Goal: Task Accomplishment & Management: Use online tool/utility

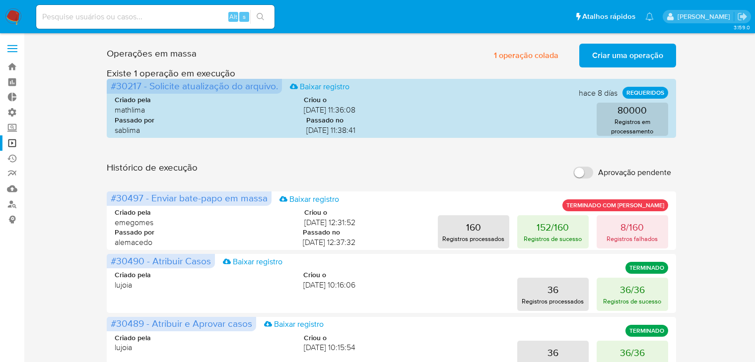
scroll to position [52, 0]
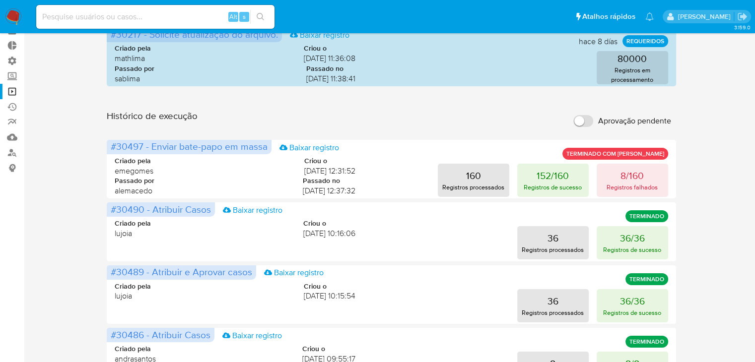
click at [92, 33] on nav "Pausado Ver notificaciones Alt s Atalhos rápidos Presiona las siguientes teclas…" at bounding box center [377, 16] width 755 height 33
click at [93, 26] on div "Alt s" at bounding box center [155, 17] width 238 height 24
click at [94, 18] on input at bounding box center [155, 16] width 238 height 13
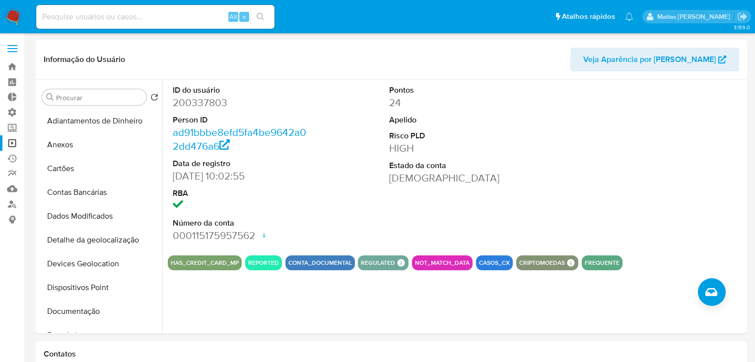
select select "10"
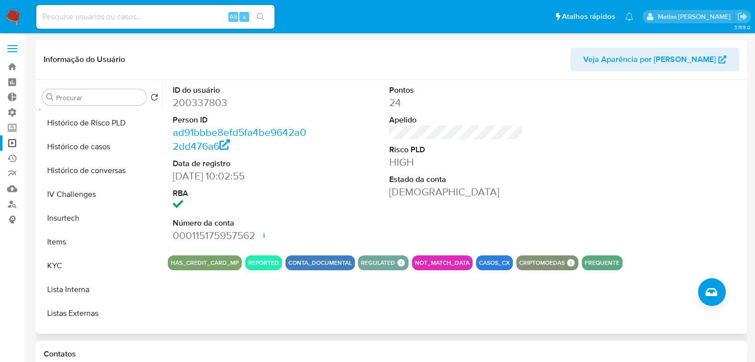
scroll to position [348, 0]
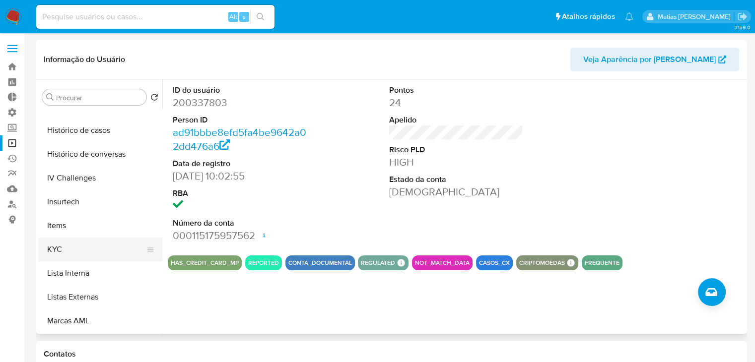
click at [113, 249] on button "KYC" at bounding box center [96, 250] width 116 height 24
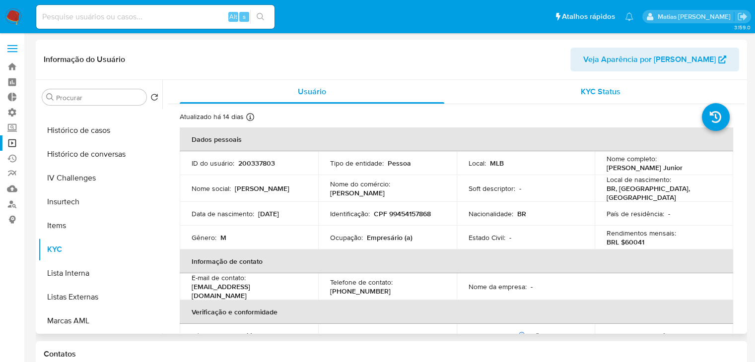
click at [604, 94] on span "KYC Status" at bounding box center [601, 91] width 40 height 11
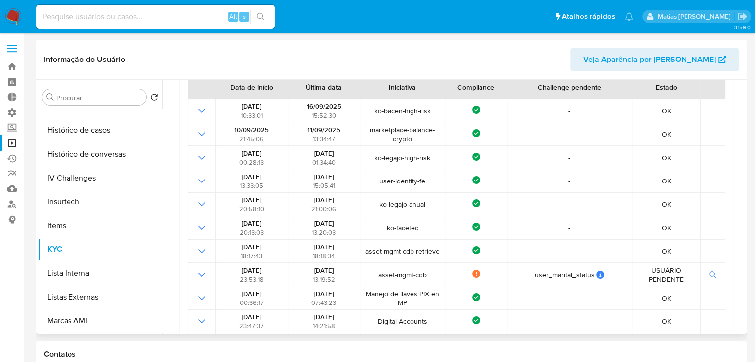
scroll to position [467, 0]
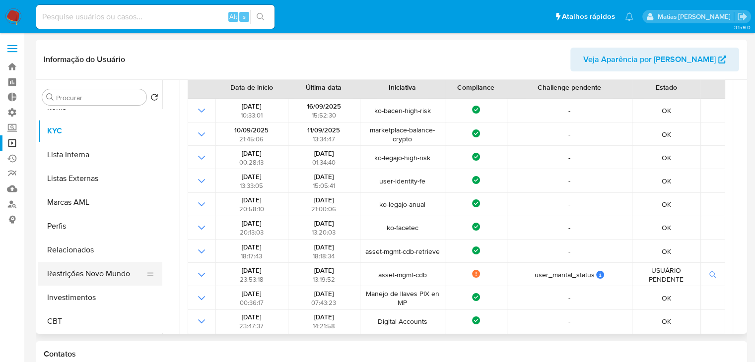
click at [114, 277] on button "Restrições Novo Mundo" at bounding box center [96, 274] width 116 height 24
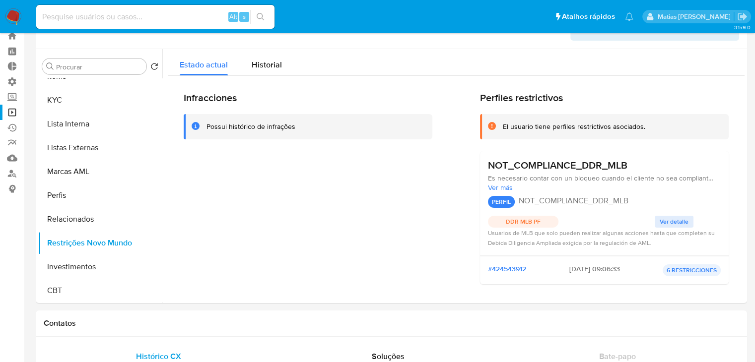
scroll to position [0, 0]
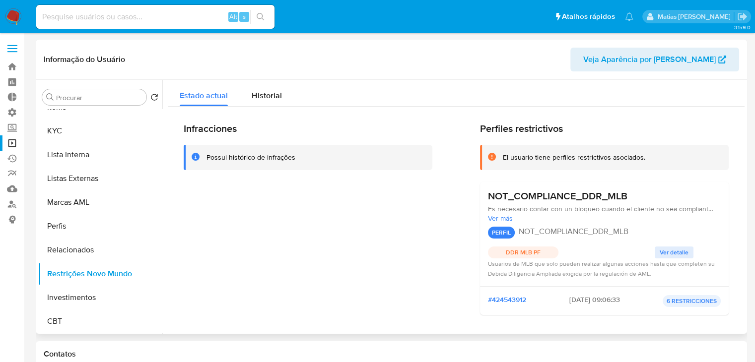
click at [681, 252] on span "Ver detalle" at bounding box center [674, 253] width 29 height 10
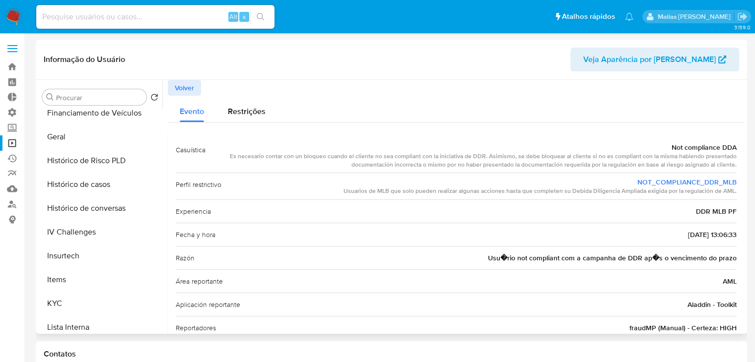
scroll to position [299, 0]
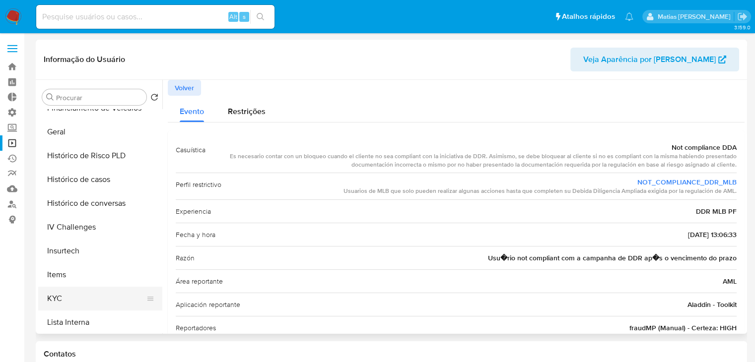
click at [113, 301] on button "KYC" at bounding box center [96, 299] width 116 height 24
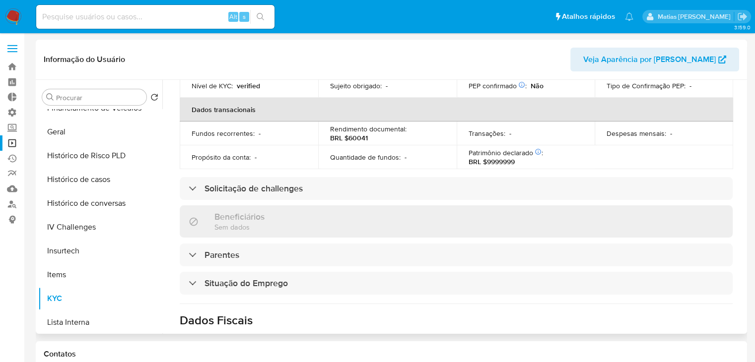
scroll to position [252, 0]
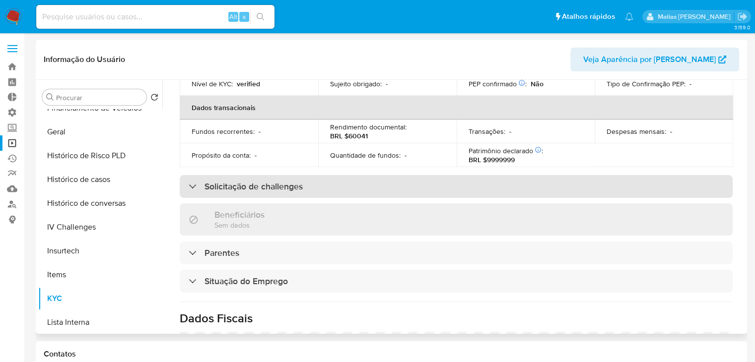
click at [621, 178] on div "Solicitação de challenges" at bounding box center [456, 186] width 553 height 23
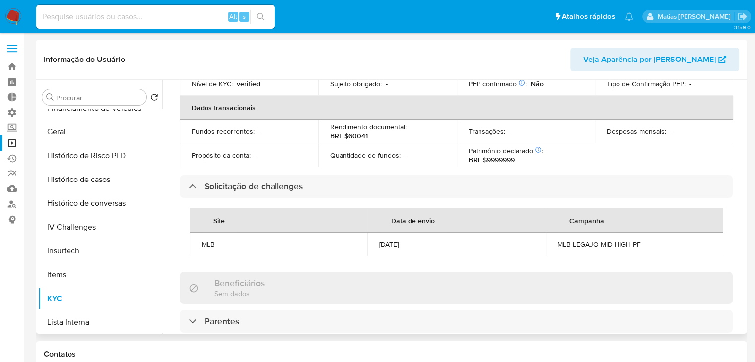
scroll to position [0, 0]
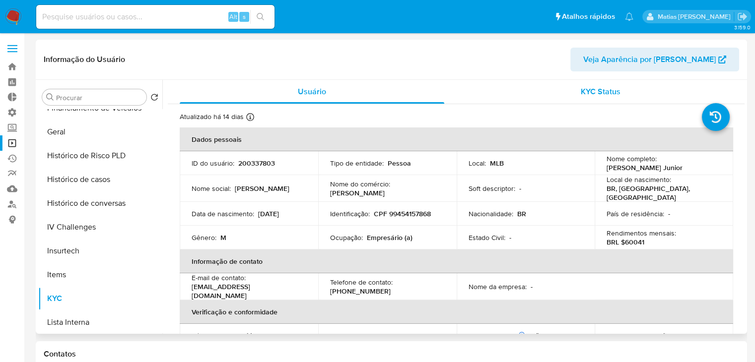
click at [606, 97] on span "KYC Status" at bounding box center [601, 91] width 40 height 11
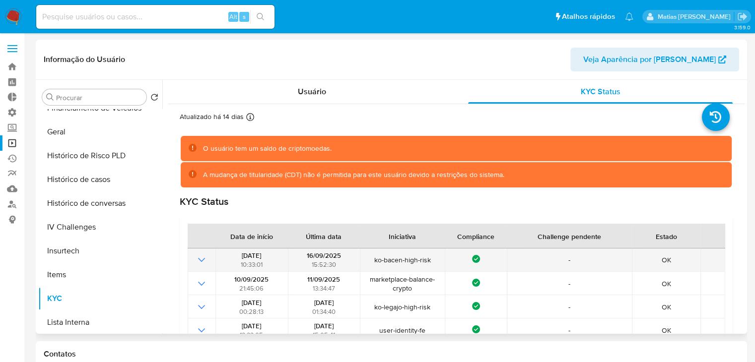
click at [202, 259] on icon "Mostrar operación" at bounding box center [202, 260] width 12 height 12
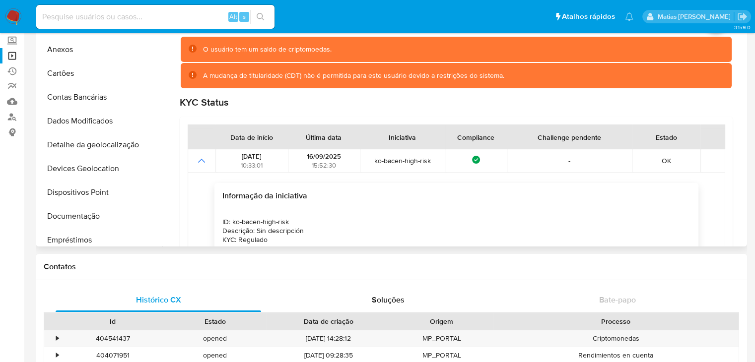
scroll to position [11, 0]
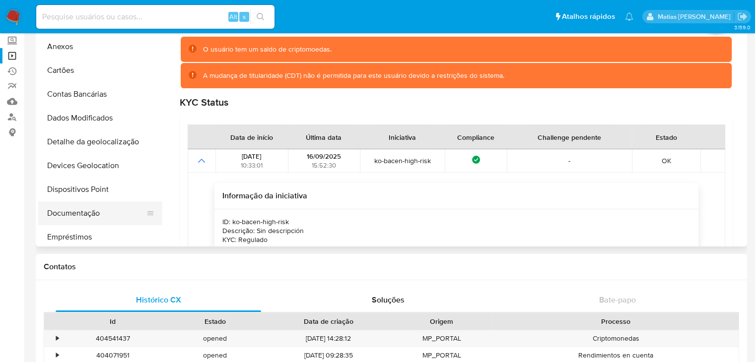
click at [117, 210] on button "Documentação" at bounding box center [96, 214] width 116 height 24
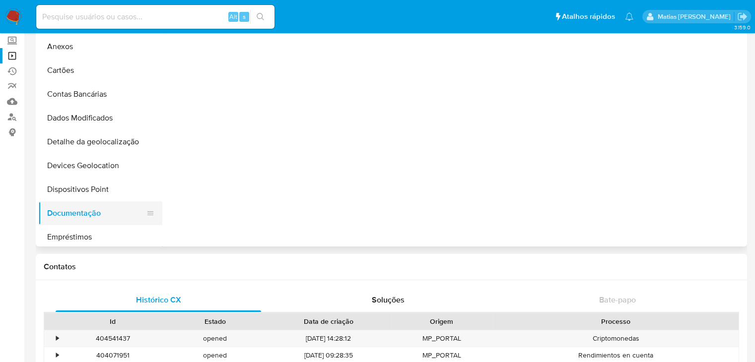
scroll to position [0, 0]
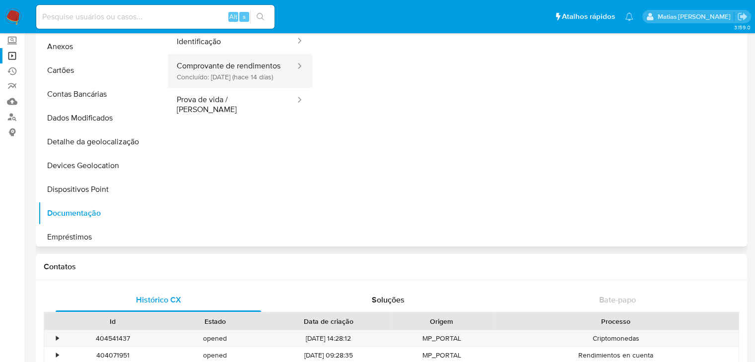
click at [268, 85] on button "Comprovante de rendimentos Concluído: [DATE] (hace 14 [PERSON_NAME])" at bounding box center [232, 71] width 129 height 34
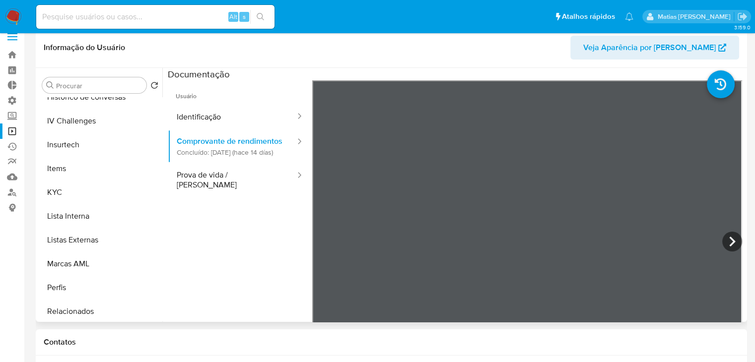
scroll to position [467, 0]
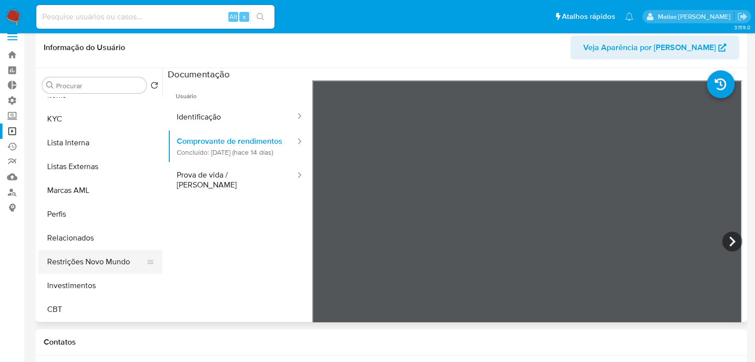
click at [128, 263] on button "Restrições Novo Mundo" at bounding box center [96, 262] width 116 height 24
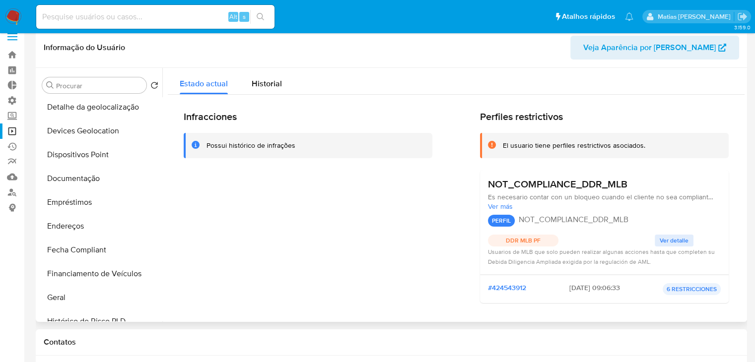
scroll to position [125, 0]
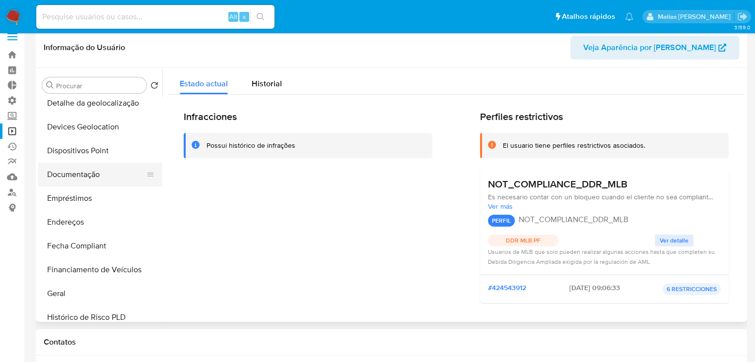
click at [113, 176] on button "Documentação" at bounding box center [96, 175] width 116 height 24
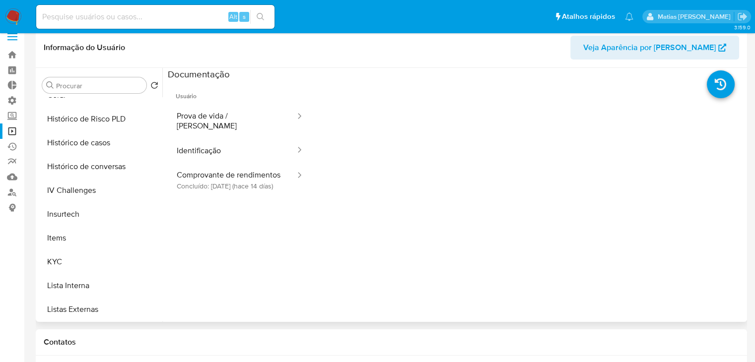
scroll to position [327, 0]
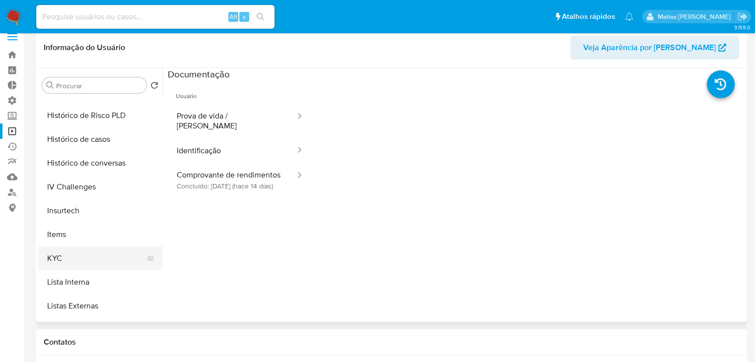
click at [110, 252] on button "KYC" at bounding box center [96, 259] width 116 height 24
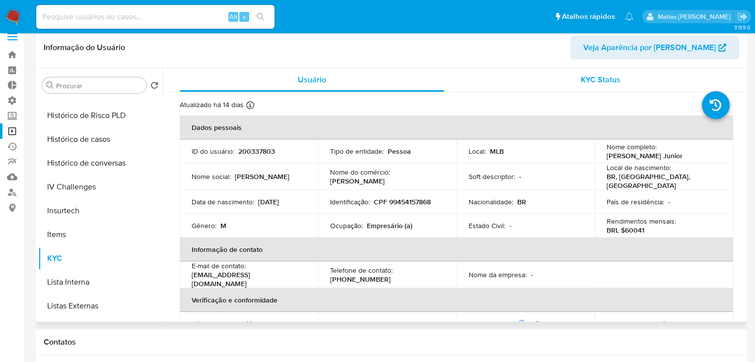
click at [589, 89] on div "KYC Status" at bounding box center [600, 80] width 265 height 24
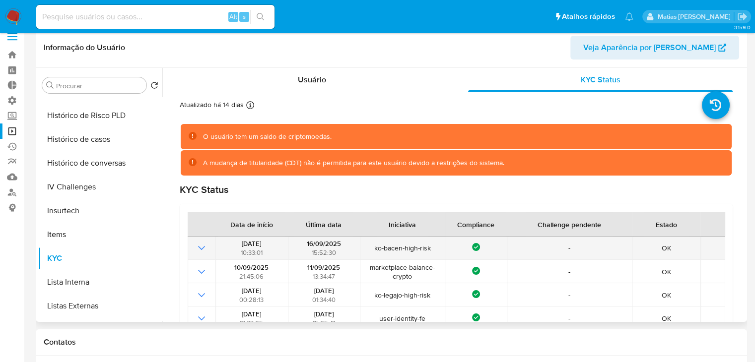
click at [201, 249] on icon "Mostrar operación" at bounding box center [202, 248] width 12 height 12
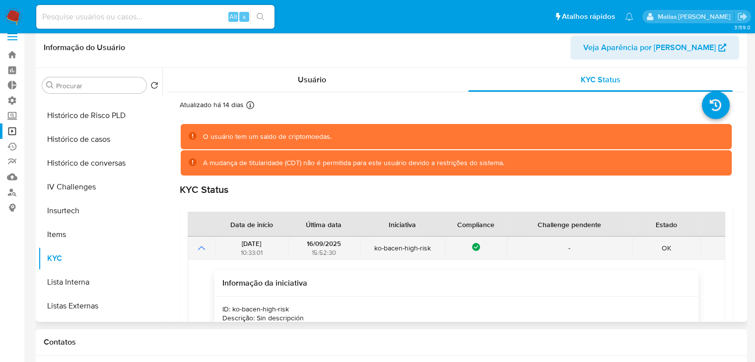
click at [201, 249] on icon "Mostrar operación" at bounding box center [202, 248] width 12 height 12
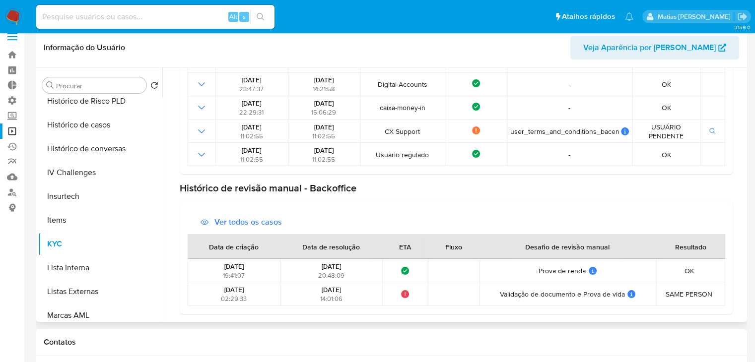
scroll to position [344, 0]
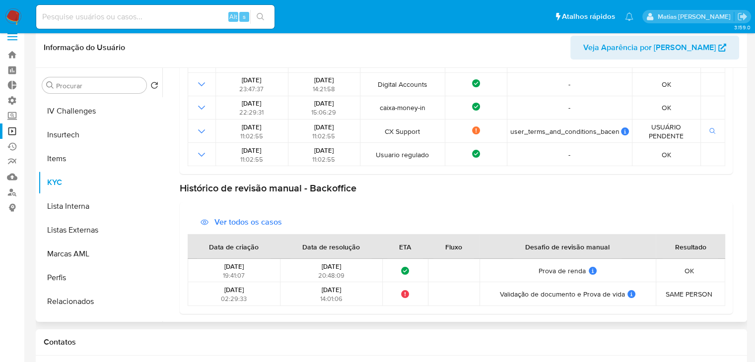
drag, startPoint x: 163, startPoint y: 268, endPoint x: 159, endPoint y: 318, distance: 50.8
click at [159, 318] on div "Procurar Retornar ao pedido padrão Adiantamentos de Dinheiro Anexos Cartões Con…" at bounding box center [391, 195] width 706 height 254
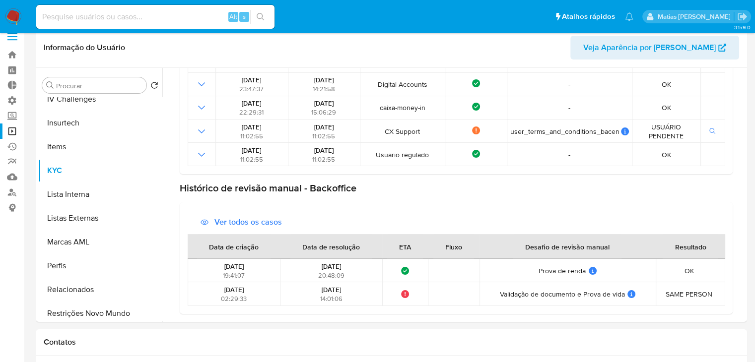
click at [127, 311] on button "Restrições Novo Mundo" at bounding box center [96, 314] width 116 height 24
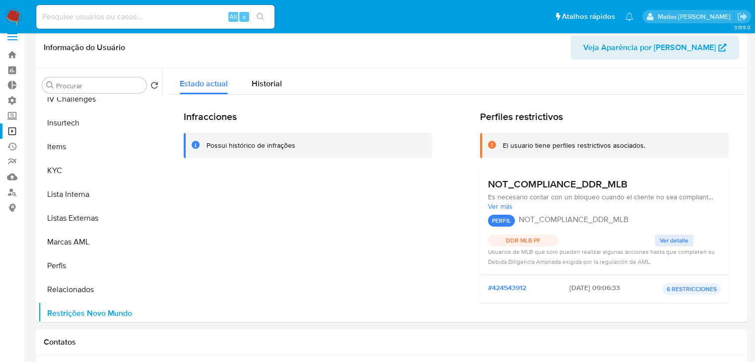
drag, startPoint x: 643, startPoint y: 29, endPoint x: 638, endPoint y: 28, distance: 5.1
click at [636, 29] on li "Pausado Ver notificaciones" at bounding box center [628, 16] width 13 height 25
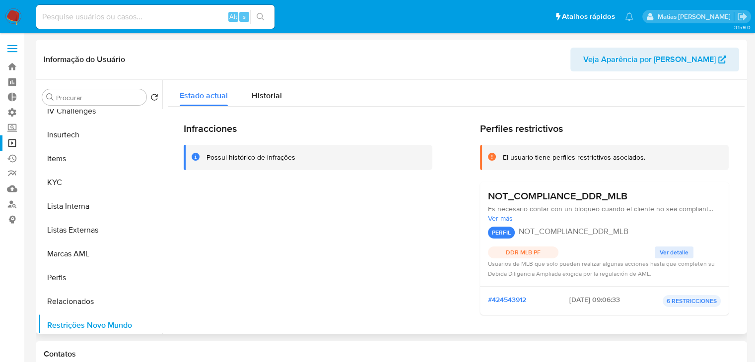
click at [660, 254] on span "Ver detalle" at bounding box center [674, 253] width 29 height 10
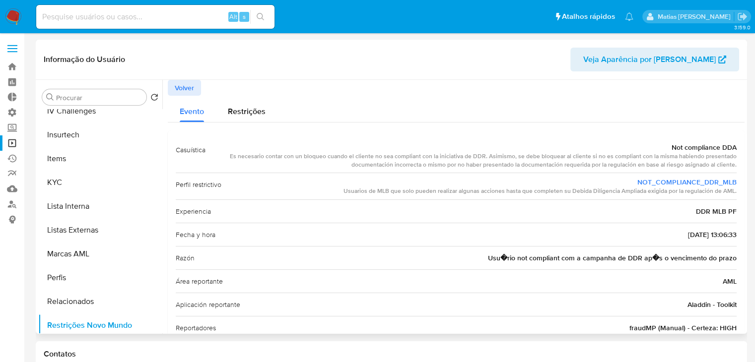
click at [187, 90] on span "Volver" at bounding box center [184, 88] width 19 height 14
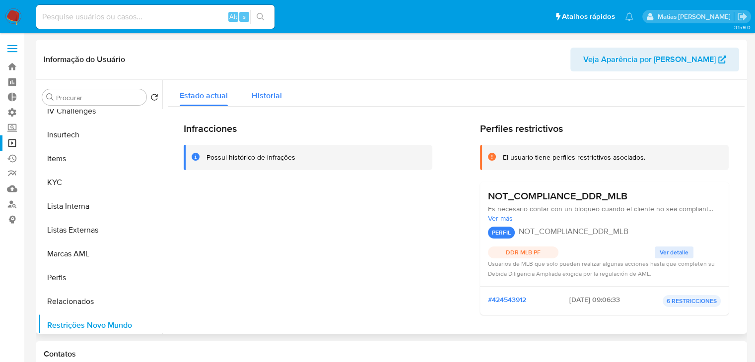
click at [278, 103] on div "Historial" at bounding box center [267, 93] width 30 height 26
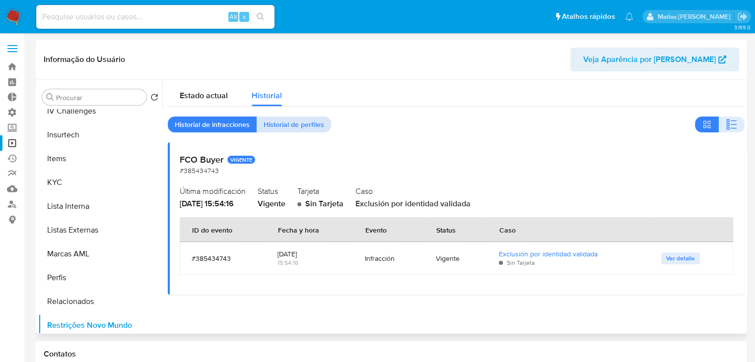
click at [300, 128] on span "Historial de perfiles" at bounding box center [294, 125] width 61 height 14
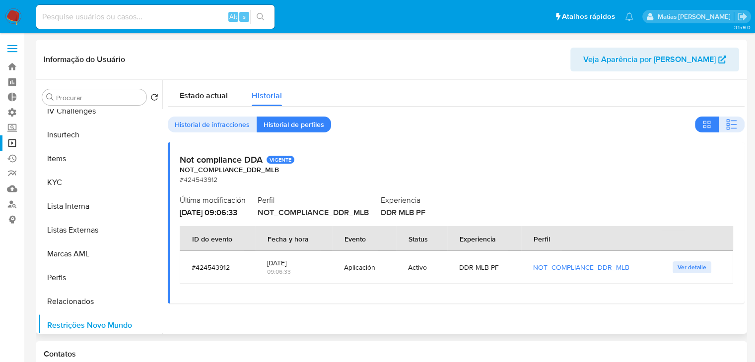
drag, startPoint x: 158, startPoint y: 269, endPoint x: 159, endPoint y: 245, distance: 23.8
click at [159, 245] on ul "Adiantamentos de Dinheiro Anexos Cartões Contas Bancárias Dados Modificados Det…" at bounding box center [100, 221] width 124 height 224
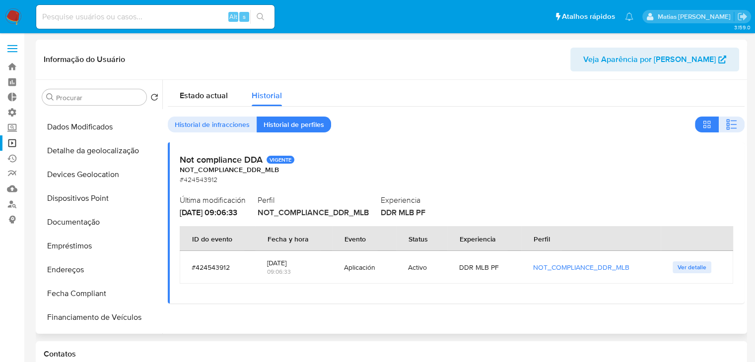
scroll to position [87, 0]
click at [111, 227] on button "Documentação" at bounding box center [96, 225] width 116 height 24
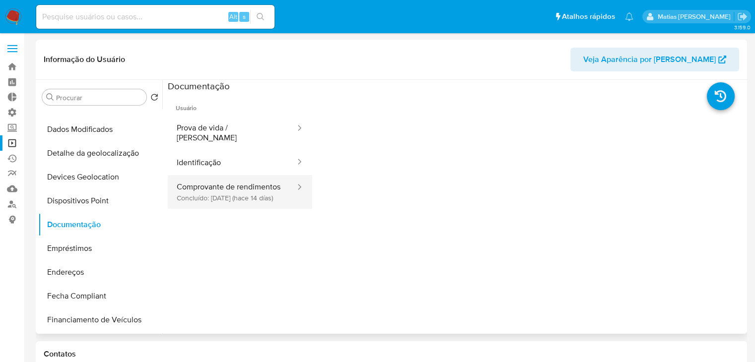
click at [242, 191] on button "Comprovante de rendimentos Concluído: [DATE] (hace 14 [PERSON_NAME])" at bounding box center [232, 192] width 129 height 34
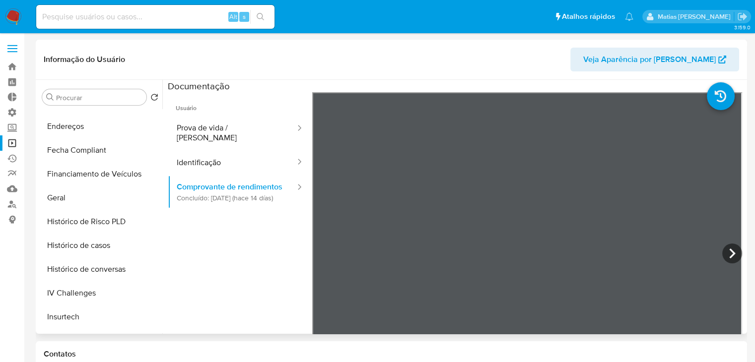
scroll to position [234, 0]
click at [154, 229] on button "Histórico de Risco PLD" at bounding box center [96, 221] width 116 height 24
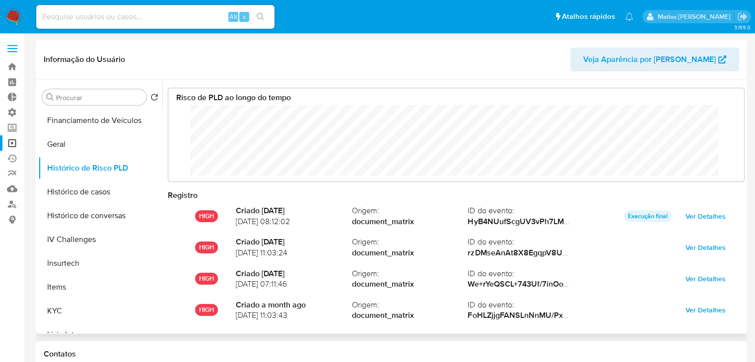
scroll to position [294, 0]
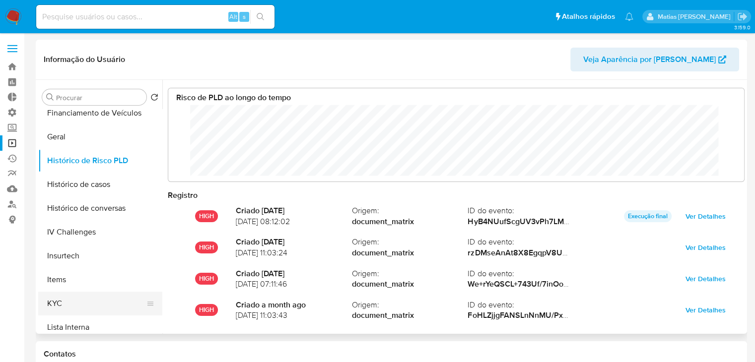
click at [101, 312] on button "KYC" at bounding box center [96, 304] width 116 height 24
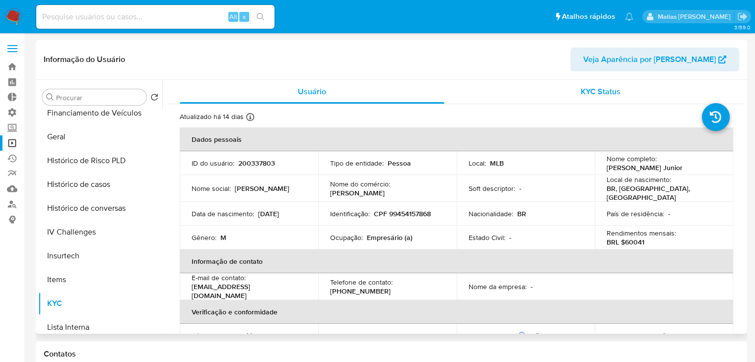
click at [610, 95] on span "KYC Status" at bounding box center [601, 91] width 40 height 11
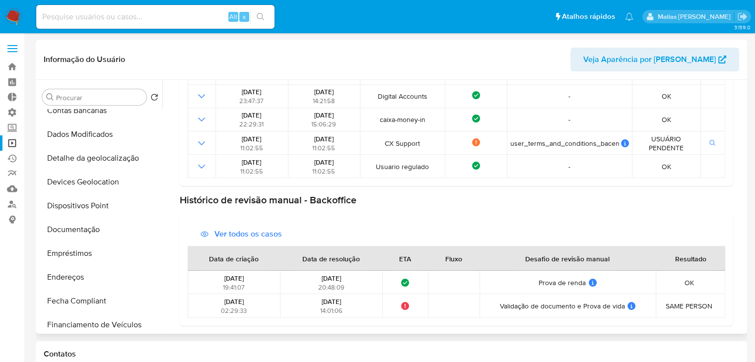
scroll to position [81, 0]
click at [108, 235] on button "Documentação" at bounding box center [96, 231] width 116 height 24
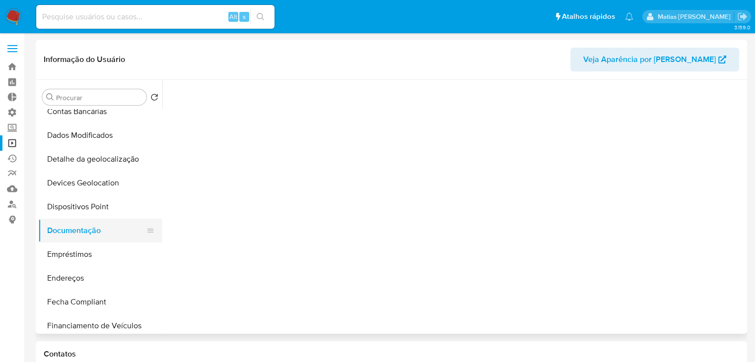
scroll to position [0, 0]
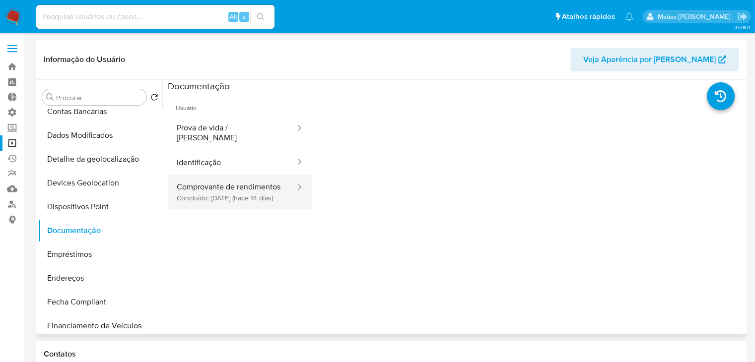
click at [208, 189] on button "Comprovante de rendimentos Concluído: [DATE] (hace 14 [PERSON_NAME])" at bounding box center [232, 192] width 129 height 34
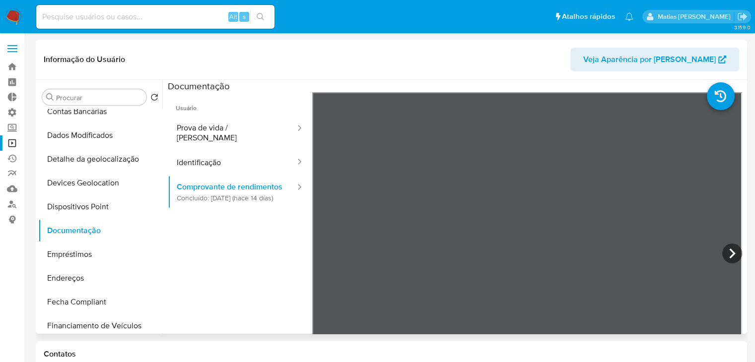
scroll to position [467, 0]
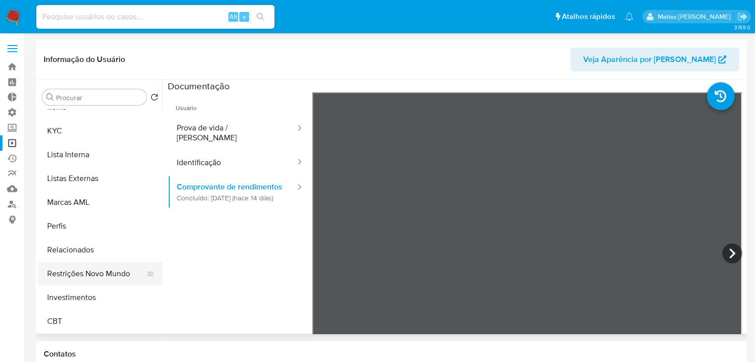
click at [119, 279] on button "Restrições Novo Mundo" at bounding box center [96, 274] width 116 height 24
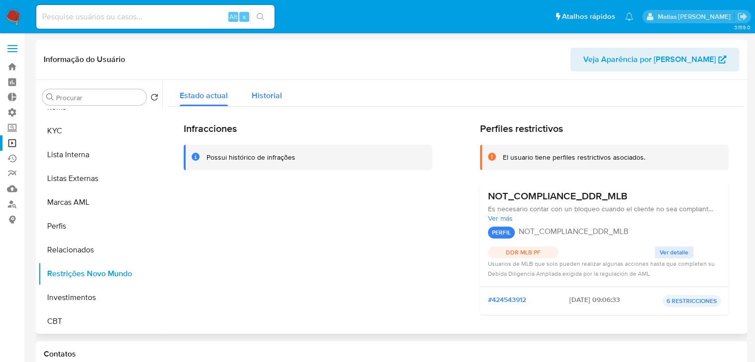
click at [269, 92] on span "Historial" at bounding box center [267, 95] width 30 height 11
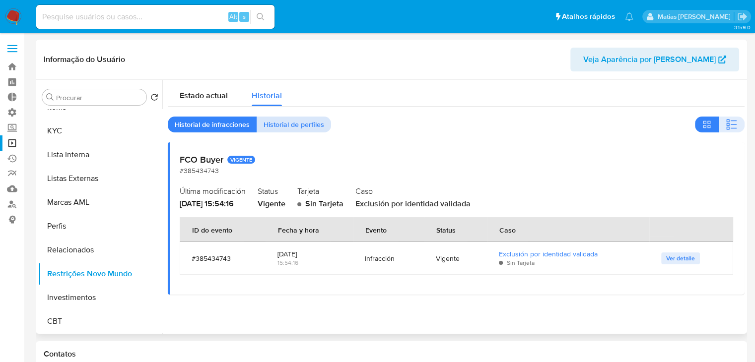
click at [287, 127] on span "Historial de perfiles" at bounding box center [294, 125] width 61 height 14
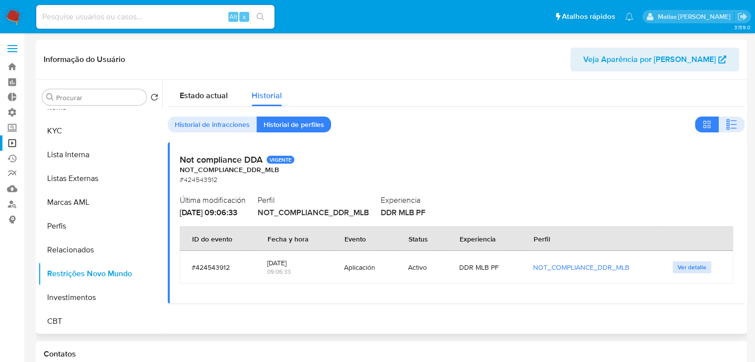
click at [693, 269] on span "Ver detalle" at bounding box center [692, 268] width 29 height 10
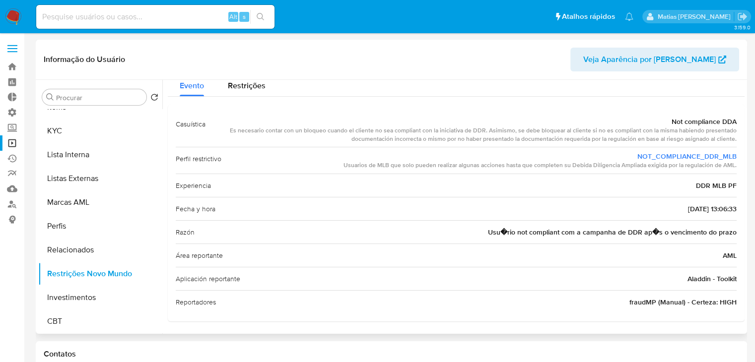
scroll to position [0, 0]
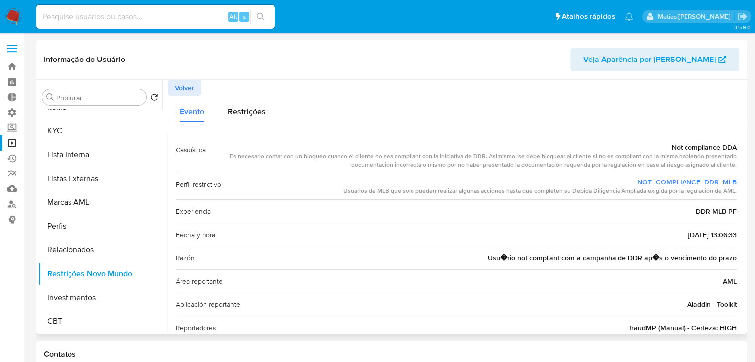
click at [185, 91] on span "Volver" at bounding box center [184, 88] width 19 height 14
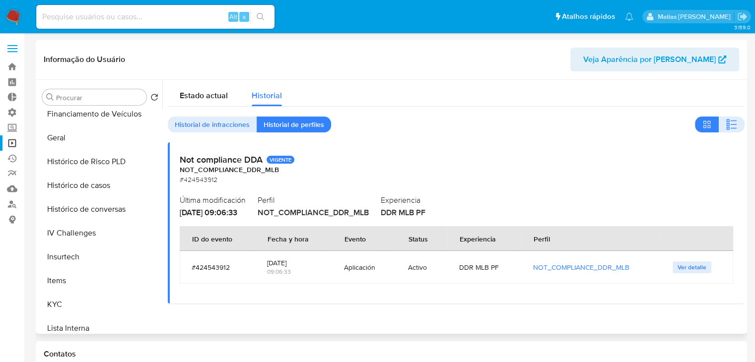
scroll to position [290, 0]
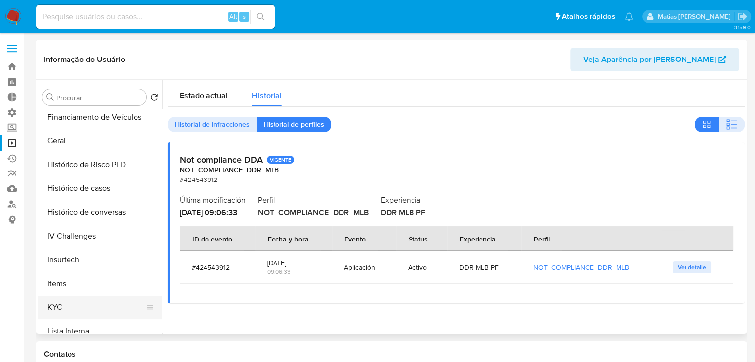
click at [105, 312] on button "KYC" at bounding box center [96, 308] width 116 height 24
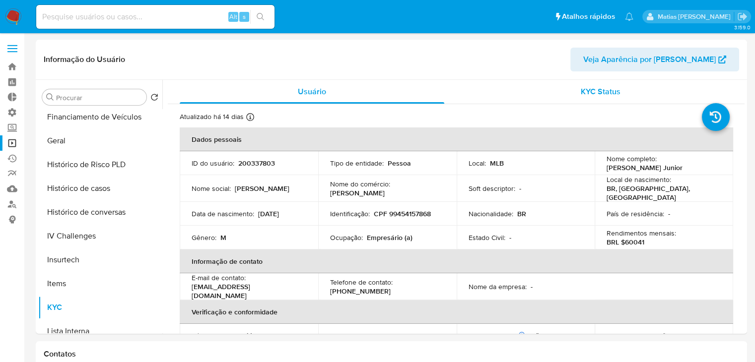
click at [581, 90] on span "KYC Status" at bounding box center [601, 91] width 40 height 11
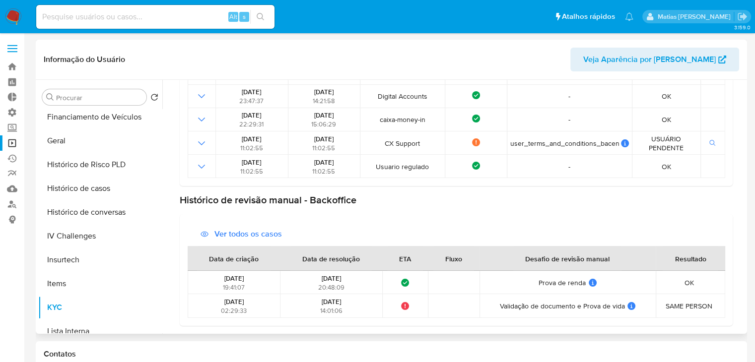
scroll to position [0, 0]
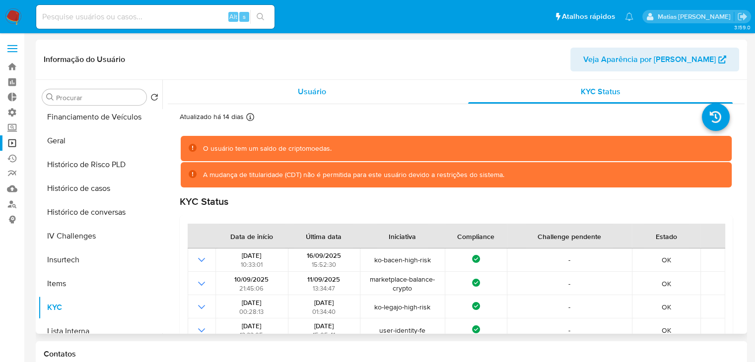
click at [324, 95] on span "Usuário" at bounding box center [312, 91] width 28 height 11
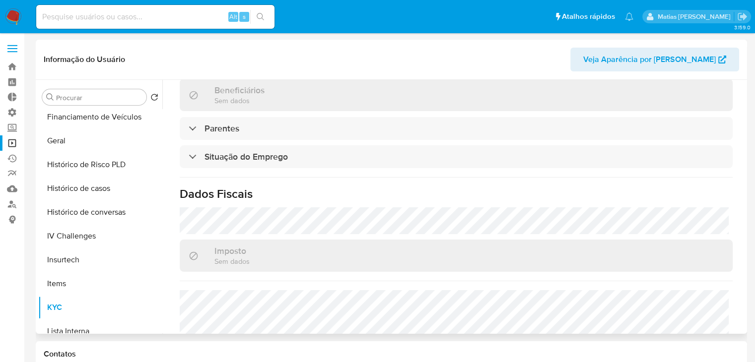
scroll to position [252, 0]
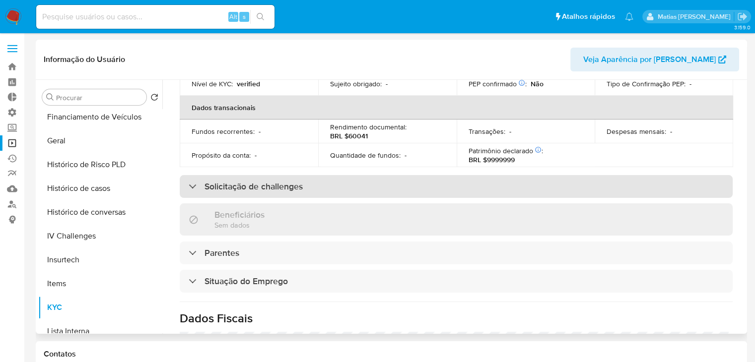
click at [395, 178] on div "Solicitação de challenges" at bounding box center [456, 186] width 553 height 23
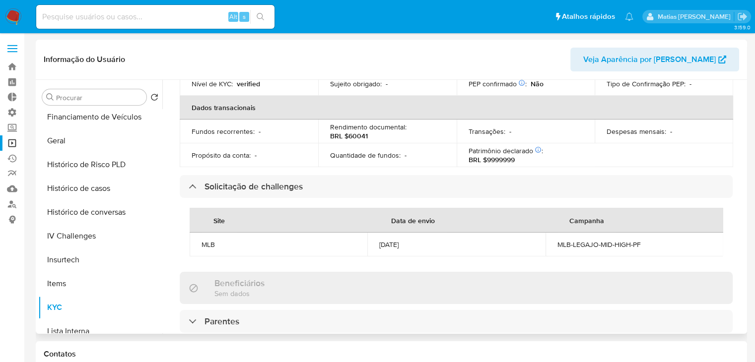
drag, startPoint x: 745, startPoint y: 247, endPoint x: 744, endPoint y: 212, distance: 34.8
click at [744, 212] on div "Procurar Retornar ao pedido padrão Adiantamentos de Dinheiro Anexos Cartões Con…" at bounding box center [391, 207] width 711 height 254
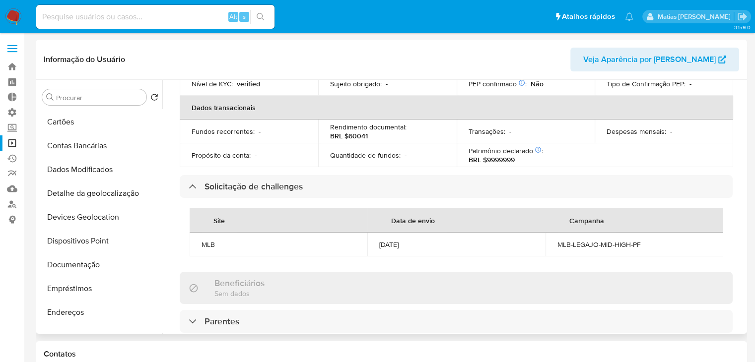
scroll to position [49, 0]
click at [99, 267] on button "Documentação" at bounding box center [96, 263] width 116 height 24
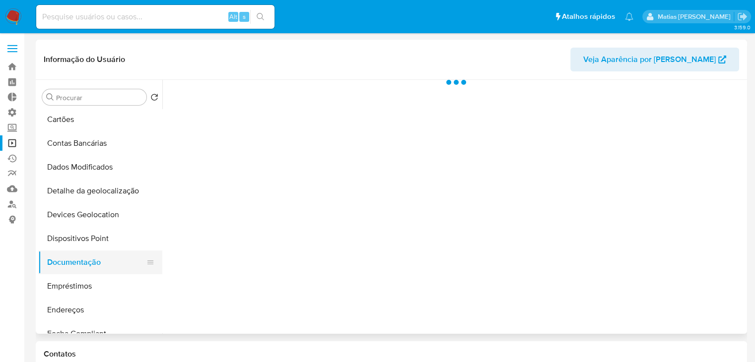
scroll to position [0, 0]
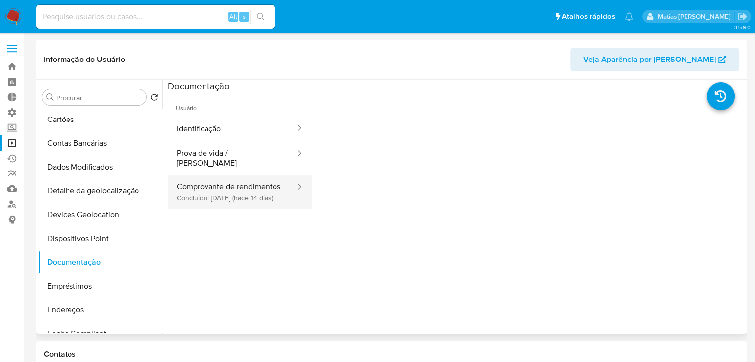
click at [198, 183] on button "Comprovante de rendimentos Concluído: [DATE] (hace 14 [PERSON_NAME])" at bounding box center [232, 192] width 129 height 34
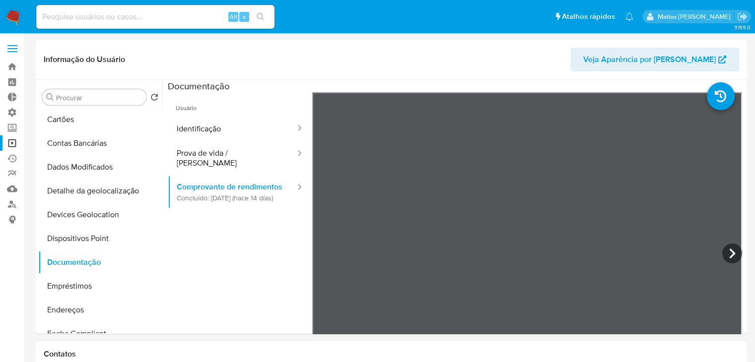
click at [59, 14] on input at bounding box center [155, 16] width 238 height 13
paste input "200337803"
type input "200337803"
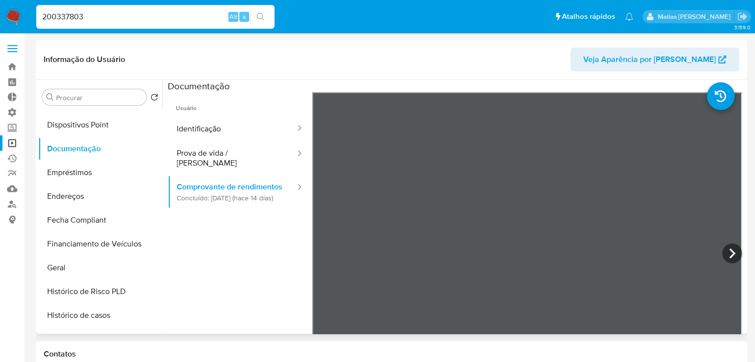
scroll to position [170, 0]
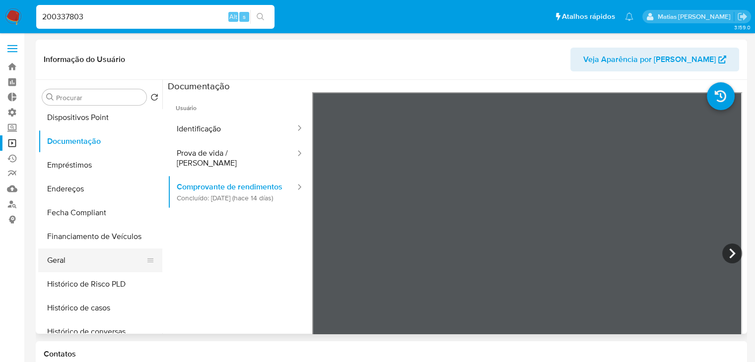
click at [71, 260] on button "Geral" at bounding box center [96, 261] width 116 height 24
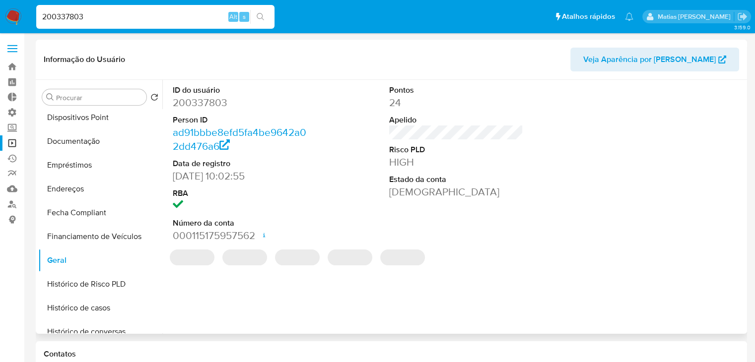
click at [207, 100] on dd "200337803" at bounding box center [240, 103] width 135 height 14
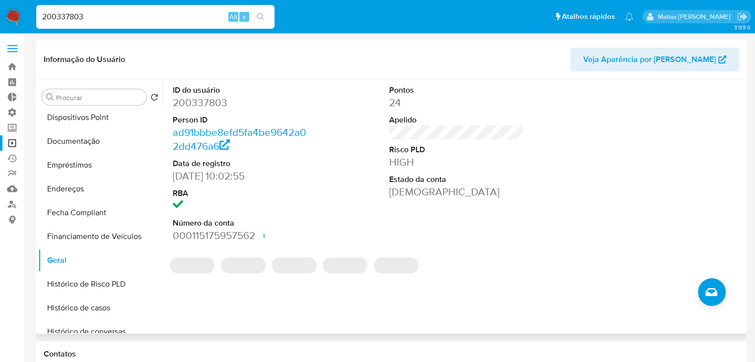
click at [207, 100] on dd "200337803" at bounding box center [240, 103] width 135 height 14
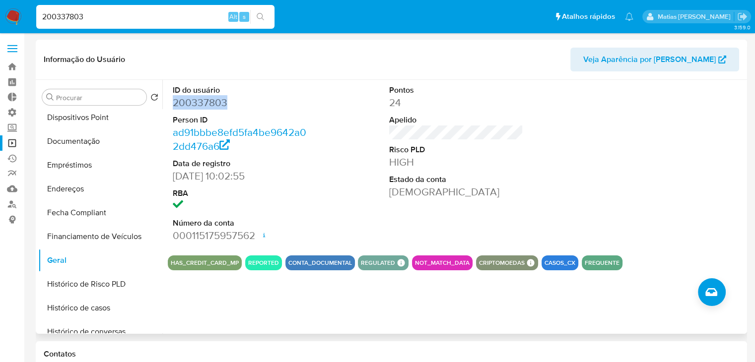
copy dd "200337803"
click at [12, 145] on link "Operações em massa" at bounding box center [59, 143] width 118 height 15
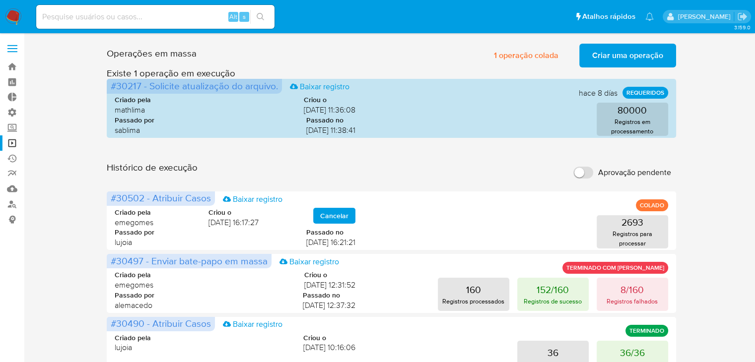
click at [637, 54] on span "Criar uma operação" at bounding box center [627, 56] width 71 height 22
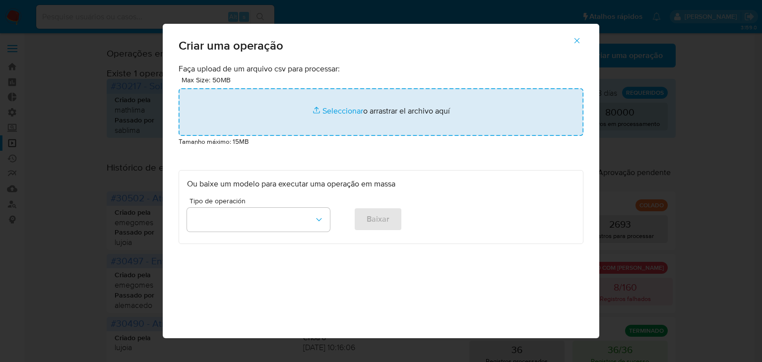
click at [342, 112] on input "file" at bounding box center [381, 112] width 405 height 48
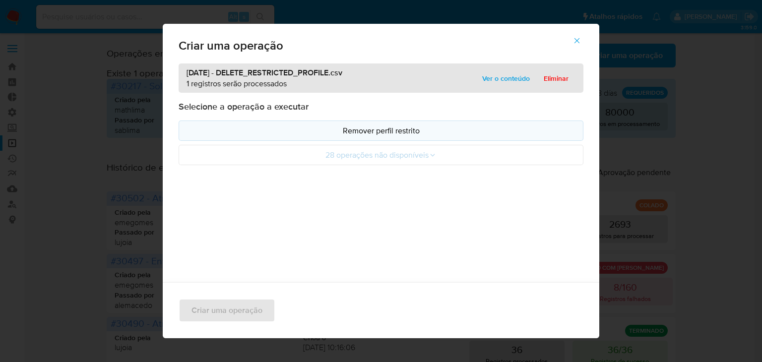
click at [383, 135] on p "Remover perfil restrito" at bounding box center [381, 130] width 388 height 11
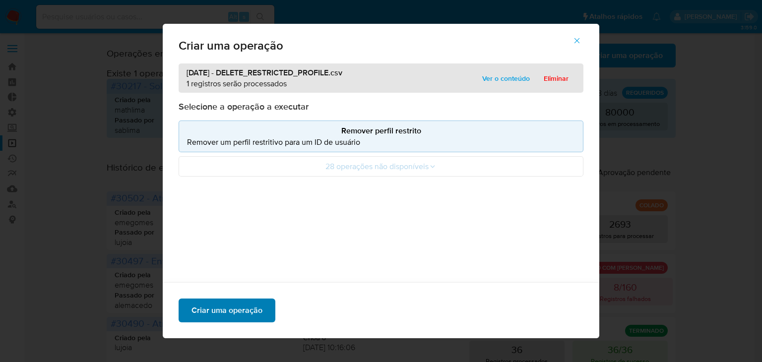
click at [242, 308] on span "Criar uma operação" at bounding box center [227, 311] width 71 height 22
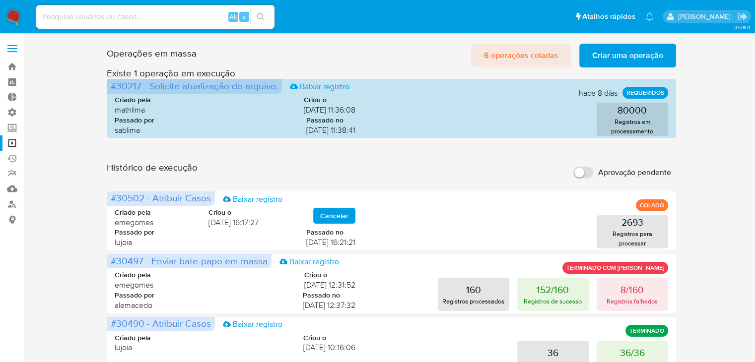
click at [517, 52] on span "6 operações coladas" at bounding box center [521, 56] width 74 height 22
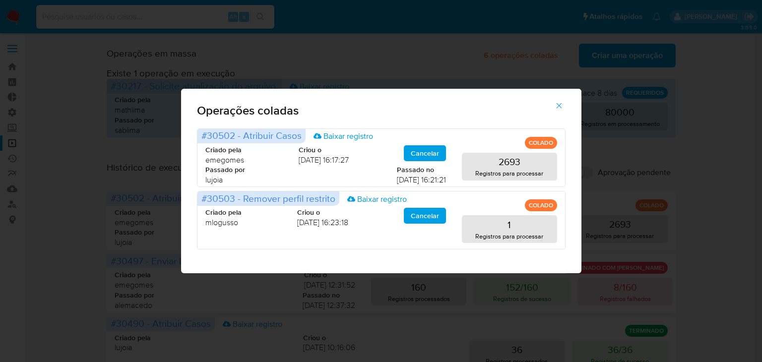
click at [555, 106] on icon "button" at bounding box center [559, 105] width 9 height 9
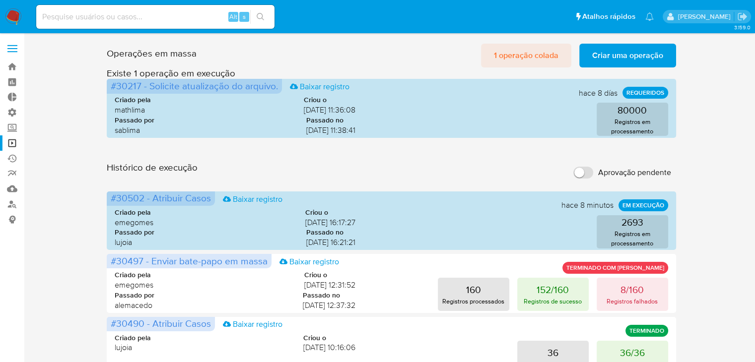
click at [506, 52] on span "1 operação colada" at bounding box center [526, 56] width 65 height 22
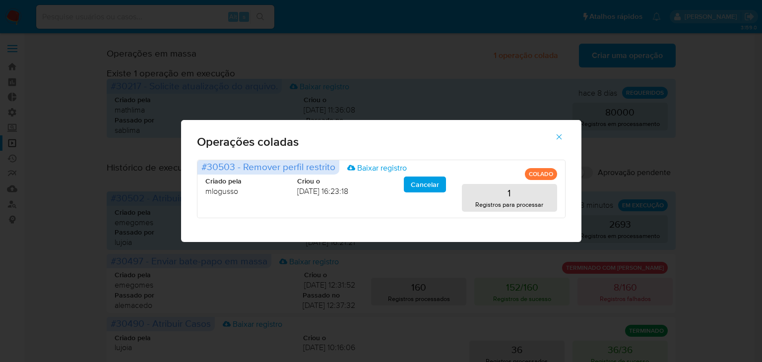
click at [562, 138] on icon "button" at bounding box center [559, 137] width 9 height 9
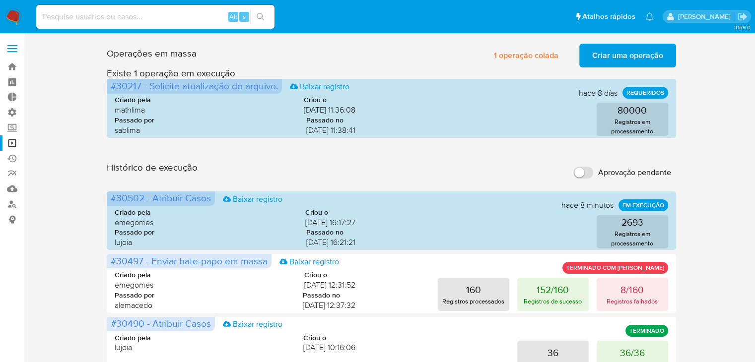
click at [387, 52] on div "Operações em massa 1 operação colada Criar uma operação Só pode haver no máximo…" at bounding box center [391, 54] width 569 height 28
click at [528, 53] on span "1 operação colada" at bounding box center [526, 56] width 65 height 22
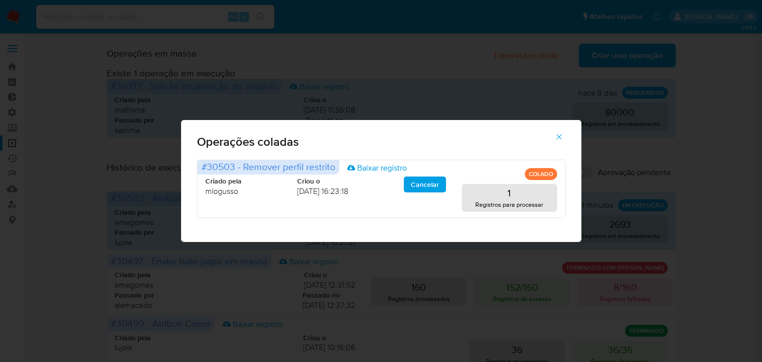
click at [559, 136] on icon "button" at bounding box center [558, 137] width 5 height 5
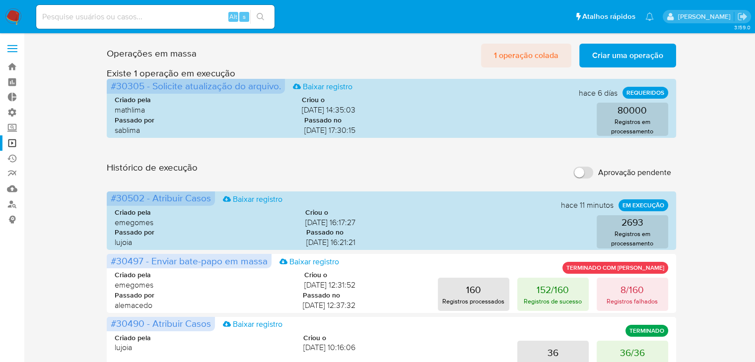
click at [517, 54] on span "1 operação colada" at bounding box center [526, 56] width 65 height 22
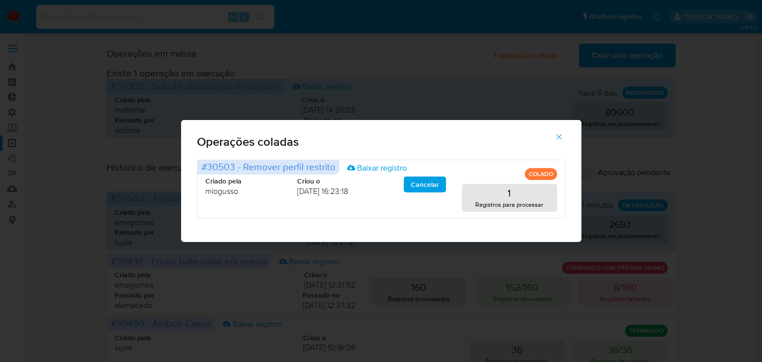
click at [562, 136] on icon "button" at bounding box center [559, 137] width 9 height 9
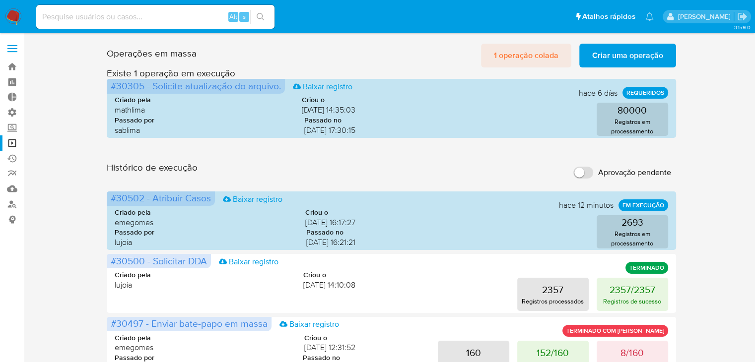
click at [530, 54] on span "1 operação colada" at bounding box center [526, 56] width 65 height 22
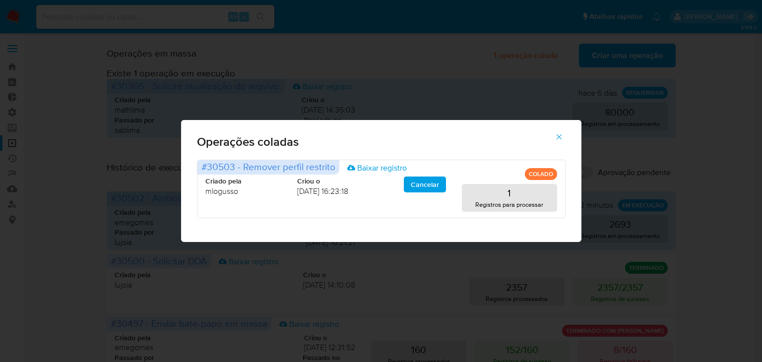
click at [559, 141] on icon "button" at bounding box center [559, 137] width 9 height 9
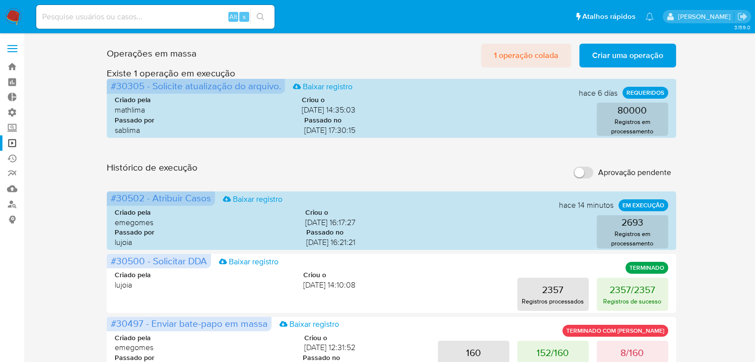
click at [526, 55] on span "1 operação colada" at bounding box center [526, 56] width 65 height 22
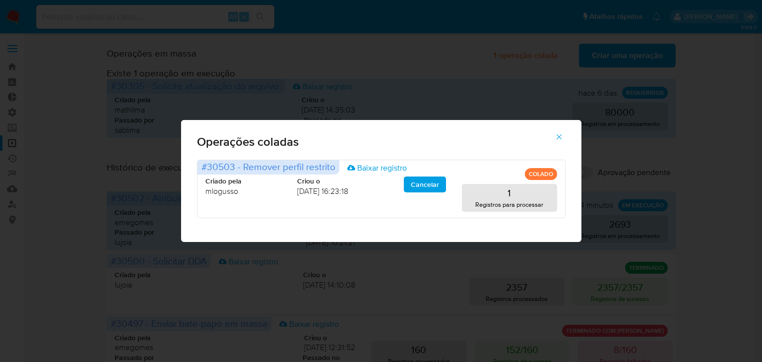
click at [559, 138] on icon "button" at bounding box center [559, 137] width 9 height 9
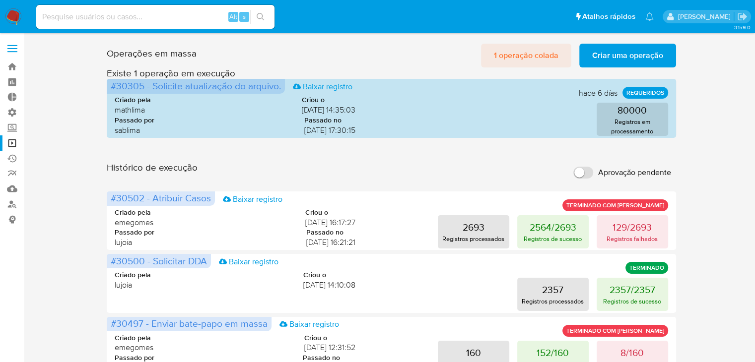
click at [509, 58] on span "1 operação colada" at bounding box center [526, 56] width 65 height 22
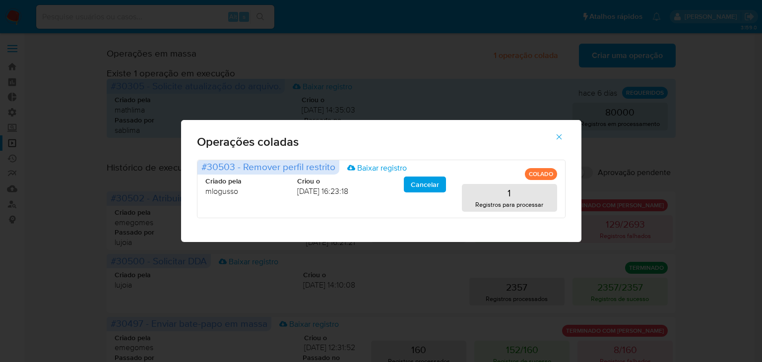
click at [560, 139] on icon "button" at bounding box center [559, 137] width 9 height 9
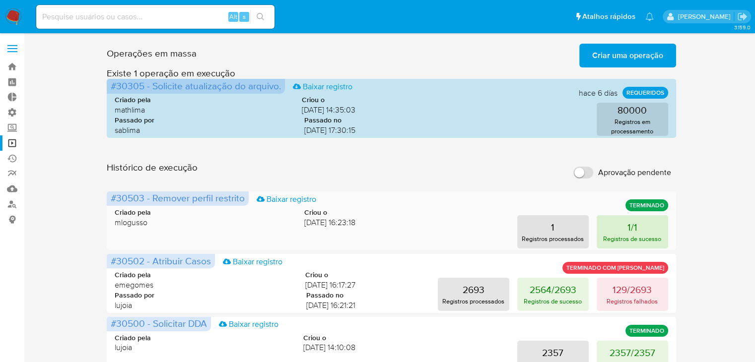
click at [615, 235] on p "Registros de sucesso" at bounding box center [632, 238] width 58 height 9
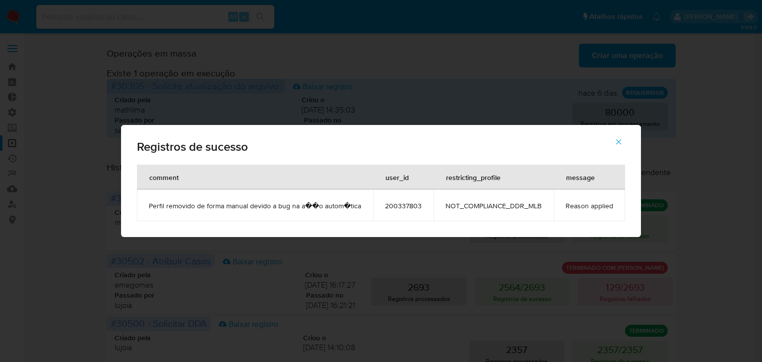
click at [395, 205] on span "200337803" at bounding box center [403, 206] width 37 height 9
click at [667, 48] on div "Registros de sucesso comment user_id restricting_profile message Perfil removid…" at bounding box center [381, 181] width 762 height 362
click at [615, 143] on icon "button" at bounding box center [619, 142] width 9 height 9
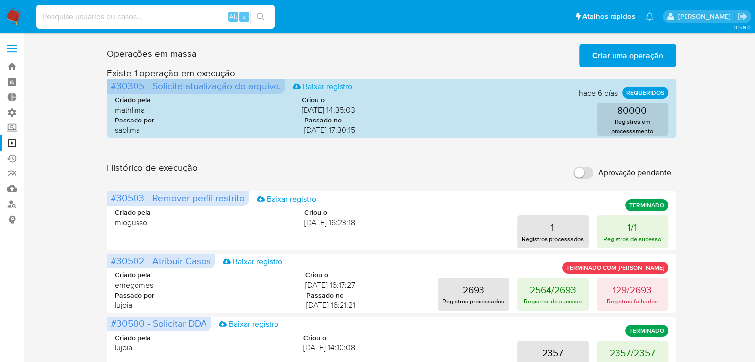
click at [109, 18] on input at bounding box center [155, 16] width 238 height 13
paste input "200337803"
type input "200337803"
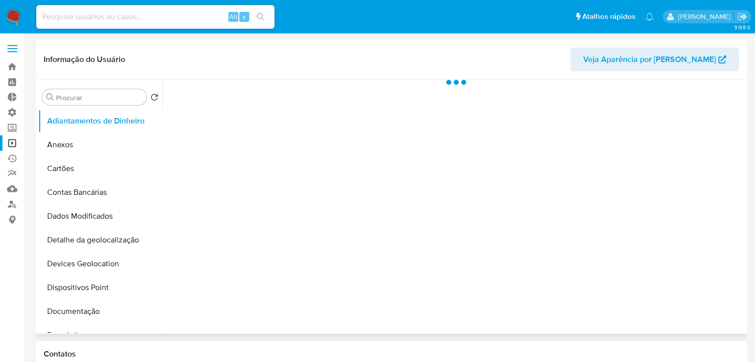
select select "10"
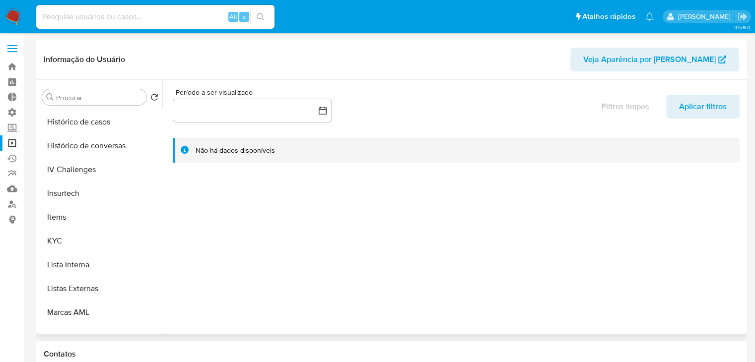
scroll to position [467, 0]
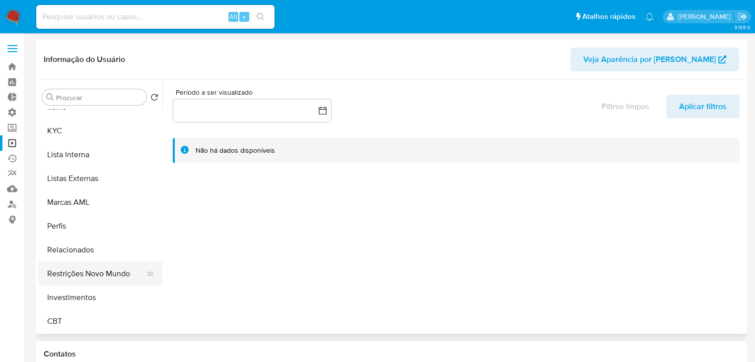
click at [117, 267] on button "Restrições Novo Mundo" at bounding box center [96, 274] width 116 height 24
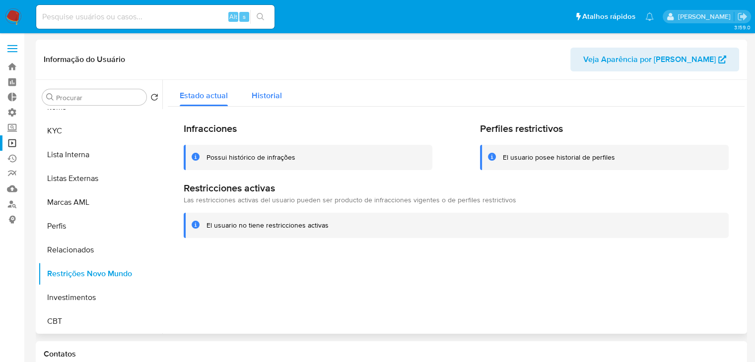
click at [277, 99] on span "Historial" at bounding box center [267, 95] width 30 height 11
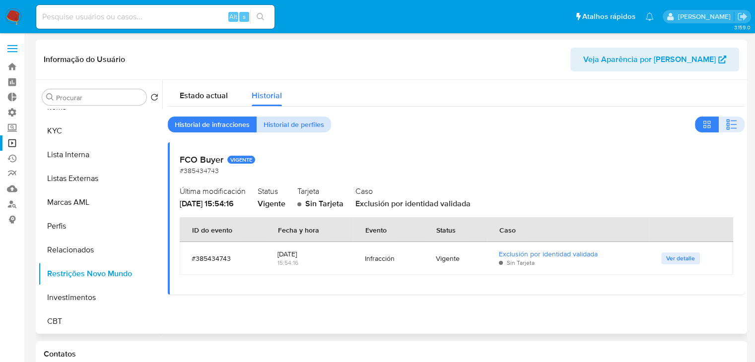
click at [289, 122] on span "Historial de perfiles" at bounding box center [294, 125] width 61 height 14
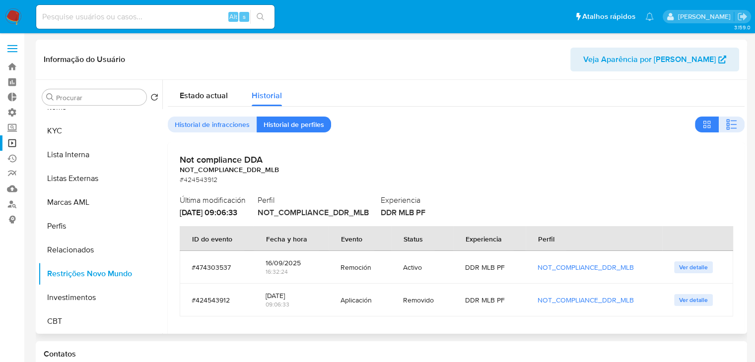
drag, startPoint x: 277, startPoint y: 213, endPoint x: 353, endPoint y: 216, distance: 76.5
click at [353, 216] on span "NOT_COMPLIANCE_DDR_MLB" at bounding box center [313, 212] width 111 height 11
drag, startPoint x: 274, startPoint y: 213, endPoint x: 384, endPoint y: 213, distance: 110.7
click at [369, 213] on span "NOT_COMPLIANCE_DDR_MLB" at bounding box center [313, 212] width 111 height 11
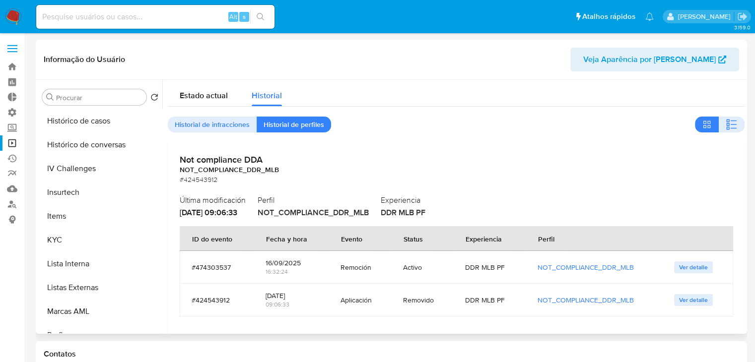
scroll to position [355, 0]
click at [134, 245] on button "KYC" at bounding box center [96, 242] width 116 height 24
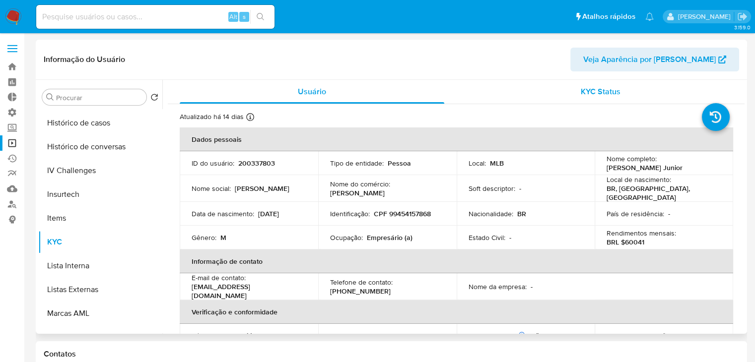
click at [605, 87] on span "KYC Status" at bounding box center [601, 91] width 40 height 11
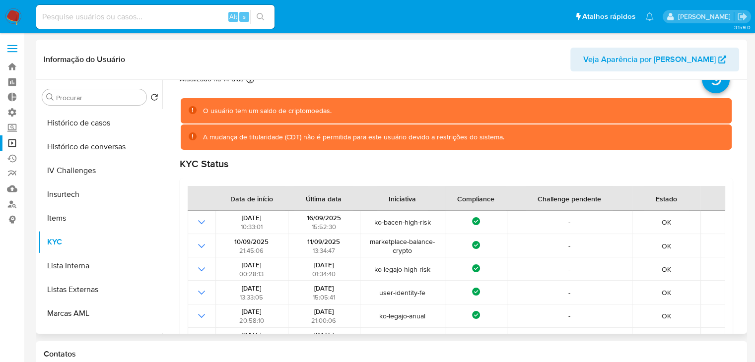
scroll to position [0, 0]
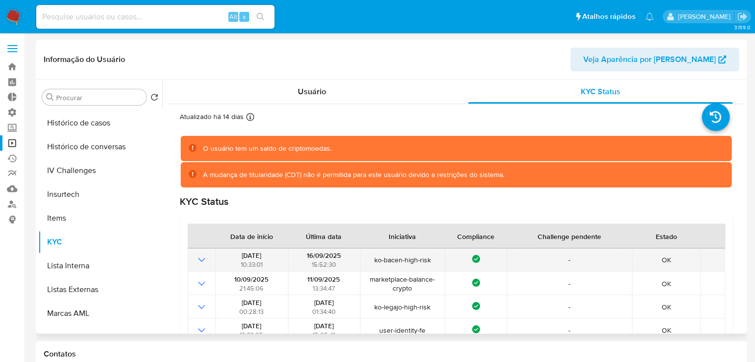
click at [207, 267] on td at bounding box center [202, 260] width 28 height 23
click at [200, 259] on icon "Mostrar operación" at bounding box center [202, 260] width 12 height 12
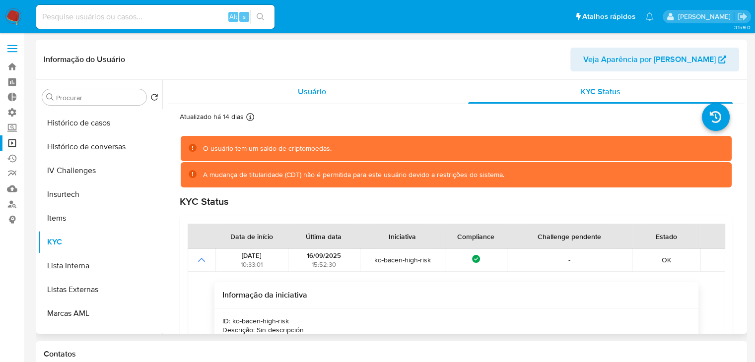
click at [312, 87] on span "Usuário" at bounding box center [312, 91] width 28 height 11
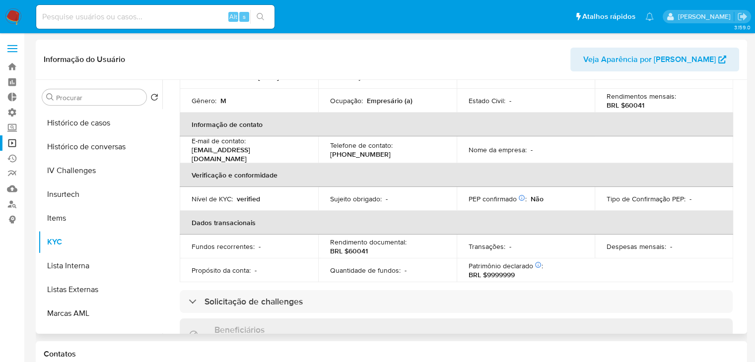
scroll to position [138, 0]
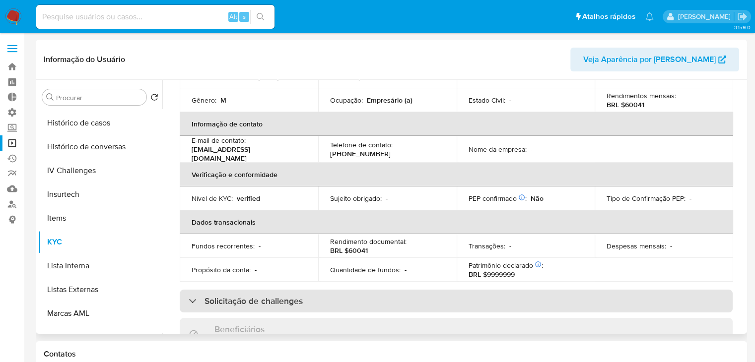
click at [570, 295] on div "Solicitação de challenges" at bounding box center [456, 301] width 553 height 23
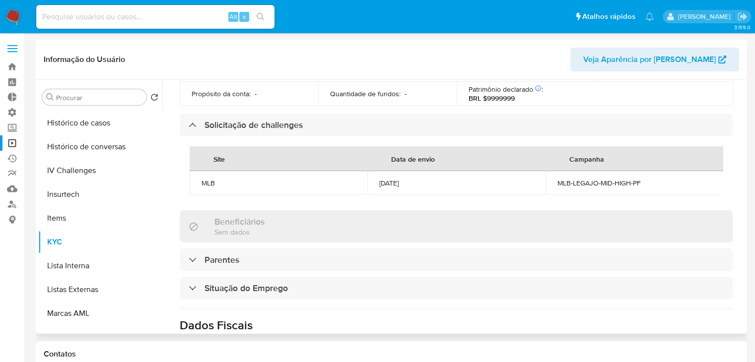
scroll to position [306, 0]
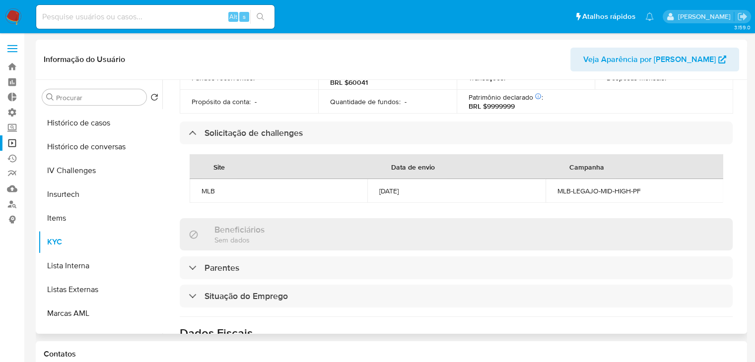
click at [570, 112] on div "Atualizado há 14 [PERSON_NAME] [PERSON_NAME]: [DATE] 00:57:52 Atualizado: [DATE…" at bounding box center [456, 166] width 577 height 736
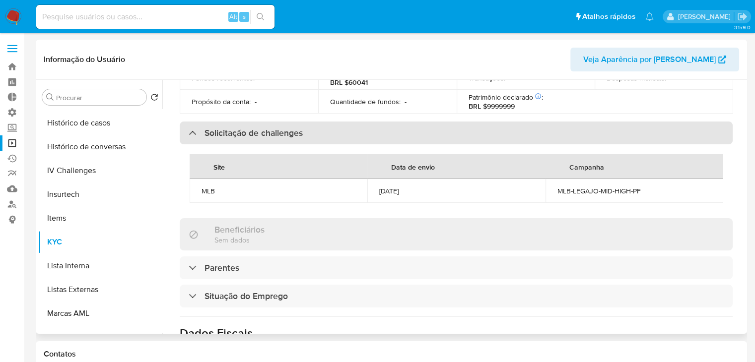
click at [576, 122] on div "Solicitação de challenges" at bounding box center [456, 133] width 553 height 23
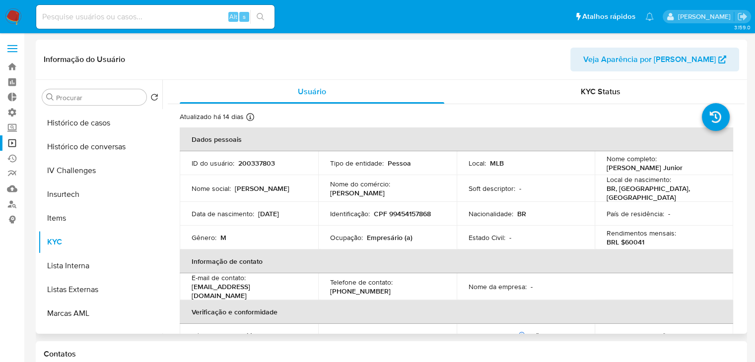
scroll to position [467, 0]
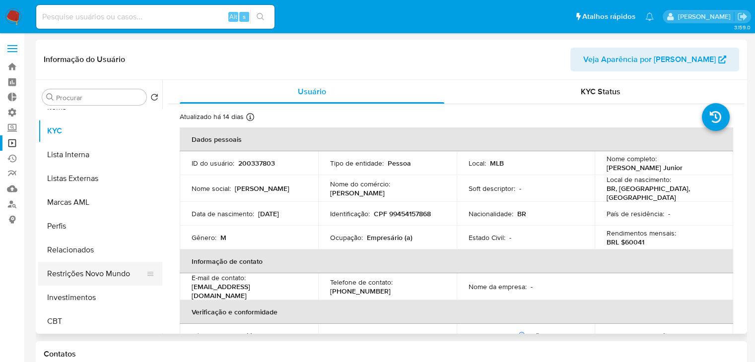
click at [113, 275] on button "Restrições Novo Mundo" at bounding box center [96, 274] width 116 height 24
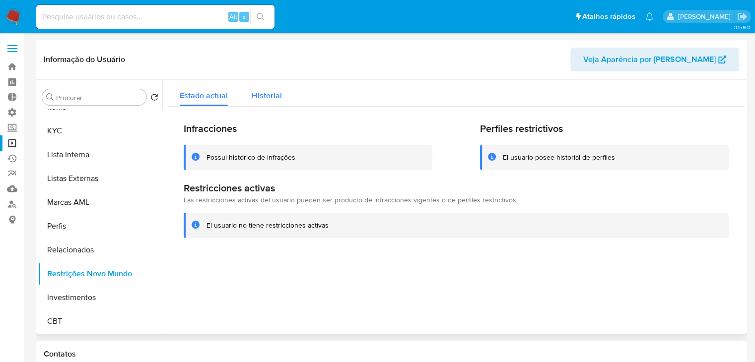
click at [273, 96] on span "Historial" at bounding box center [267, 95] width 30 height 11
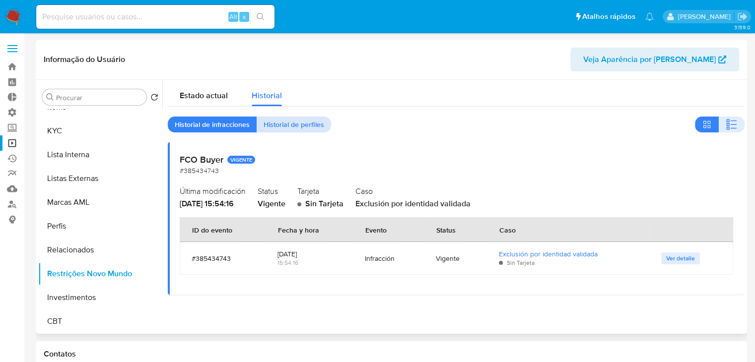
click at [291, 125] on span "Historial de perfiles" at bounding box center [294, 125] width 61 height 14
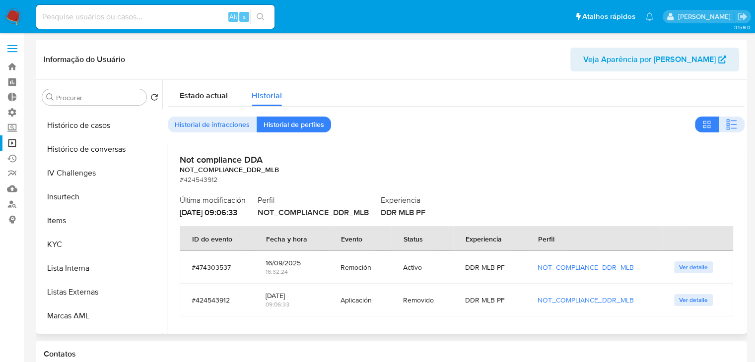
scroll to position [322, 0]
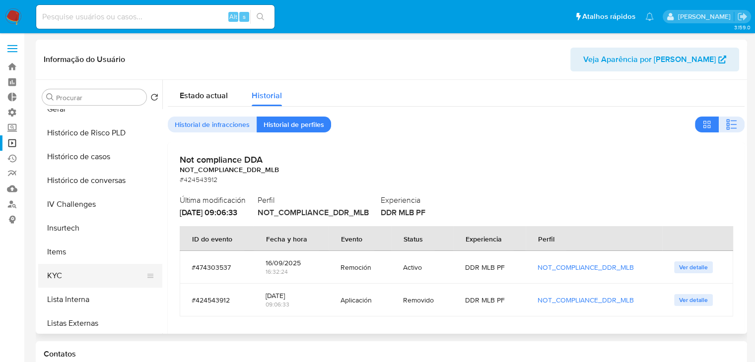
click at [119, 271] on button "KYC" at bounding box center [96, 276] width 116 height 24
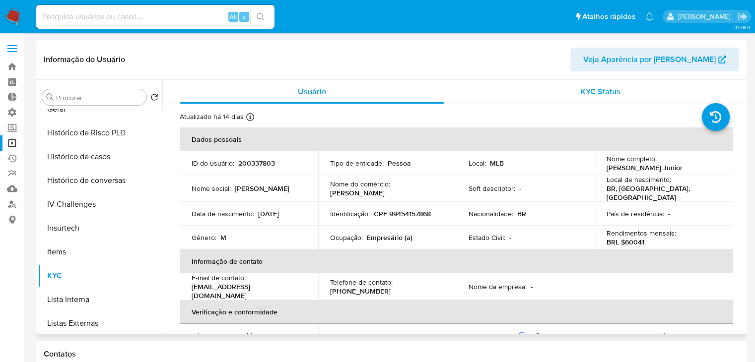
click at [600, 86] on span "KYC Status" at bounding box center [601, 91] width 40 height 11
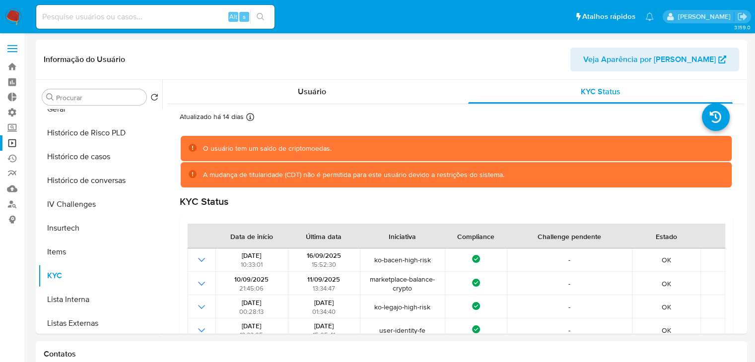
drag, startPoint x: 600, startPoint y: 86, endPoint x: 762, endPoint y: 154, distance: 176.2
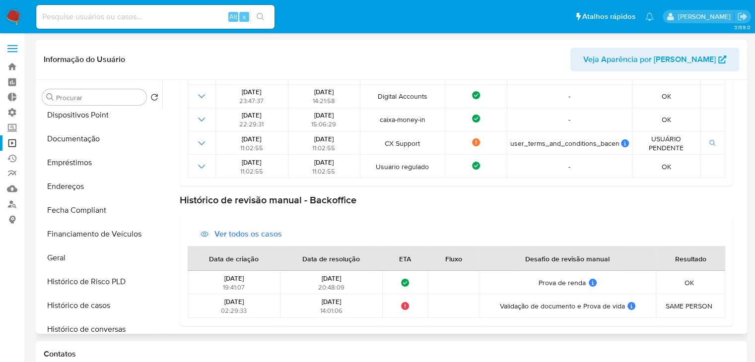
scroll to position [170, 0]
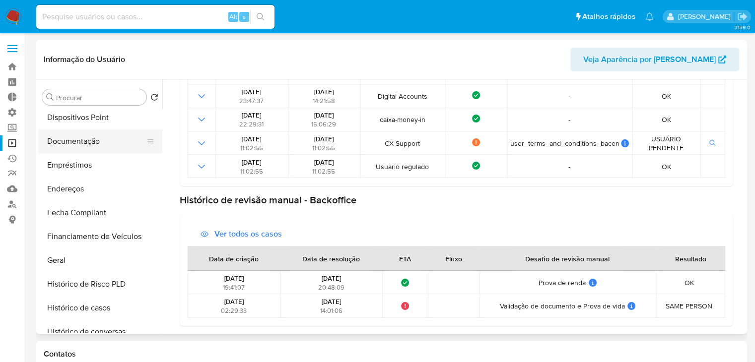
click at [127, 138] on button "Documentação" at bounding box center [96, 142] width 116 height 24
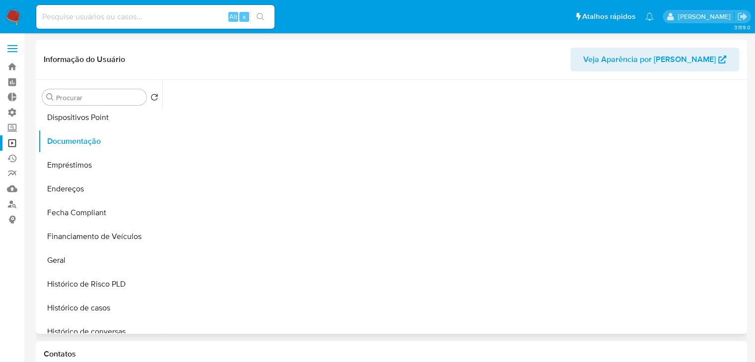
scroll to position [0, 0]
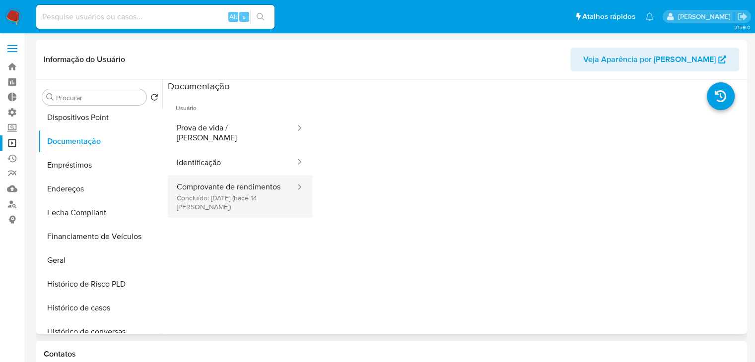
click at [239, 191] on button "Comprovante de rendimentos Concluído: [DATE] (hace 14 [PERSON_NAME])" at bounding box center [232, 196] width 129 height 43
